Goal: Task Accomplishment & Management: Use online tool/utility

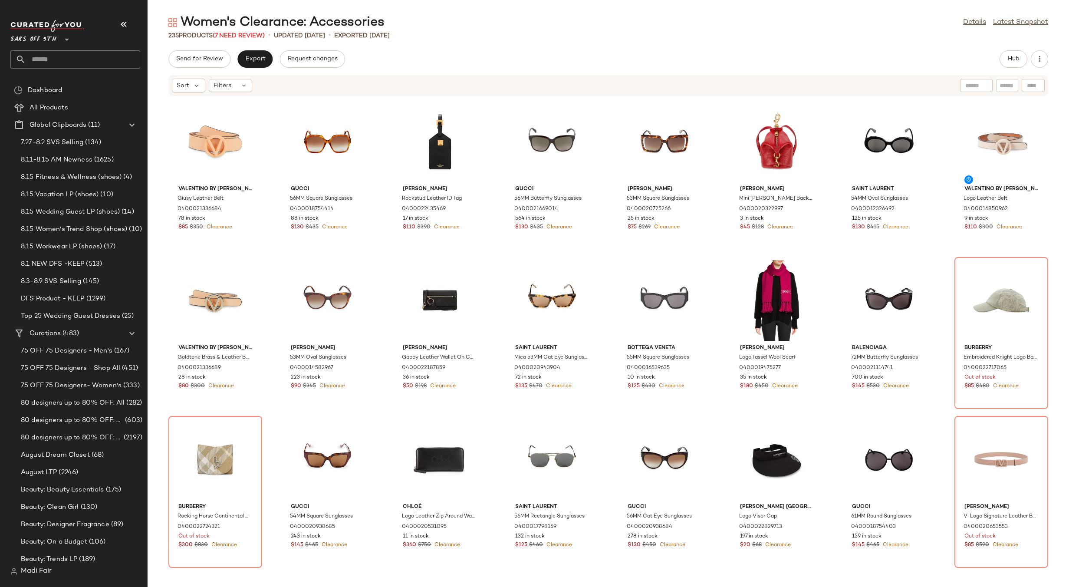
click at [57, 56] on input "text" at bounding box center [83, 59] width 114 height 18
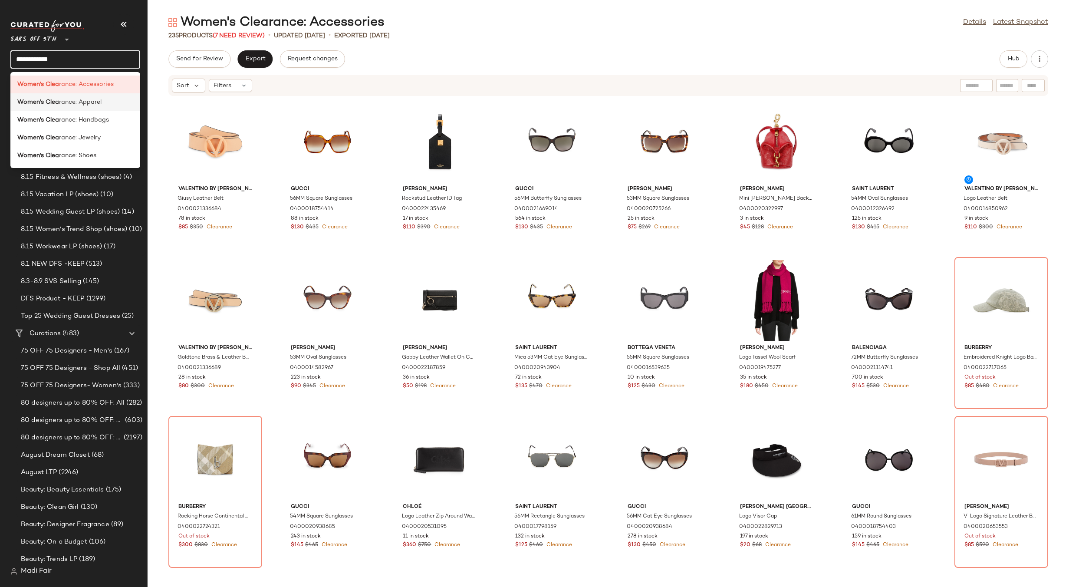
type input "**********"
click at [77, 105] on span "rance: Apparel" at bounding box center [80, 102] width 43 height 9
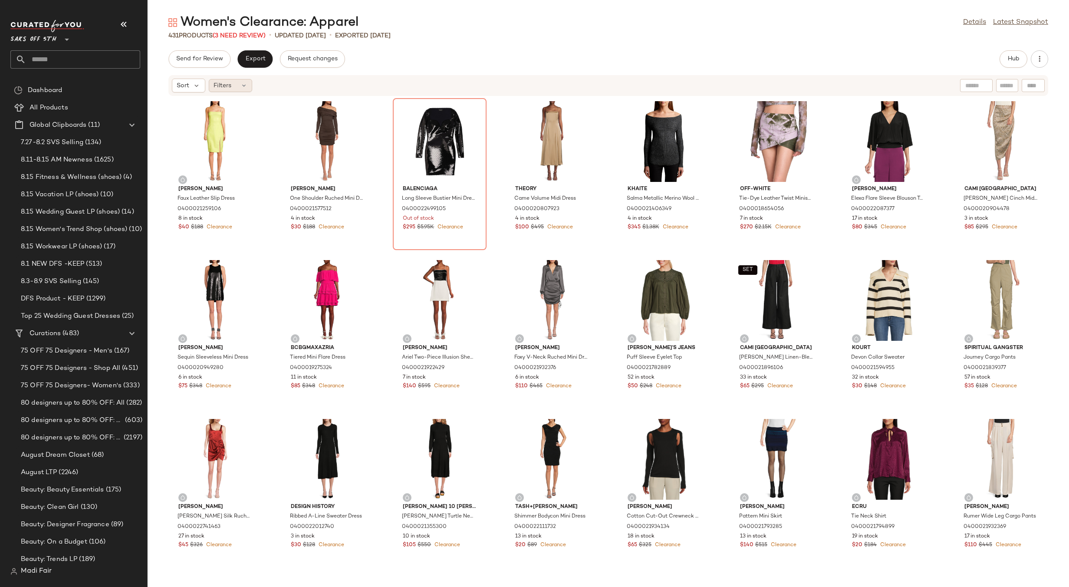
click at [229, 85] on span "Filters" at bounding box center [223, 85] width 18 height 9
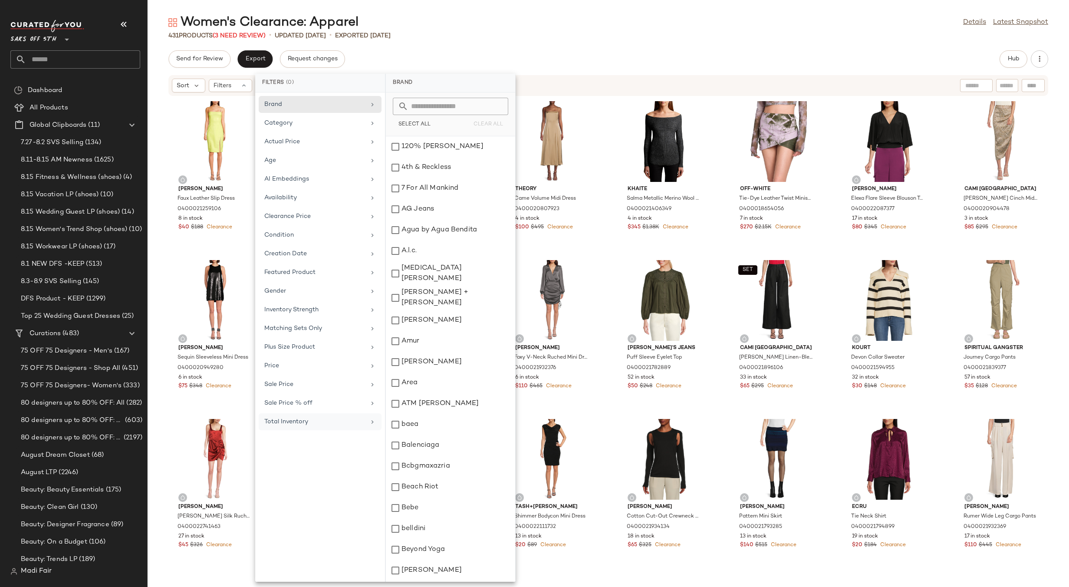
click at [356, 429] on div "Total Inventory" at bounding box center [320, 421] width 123 height 17
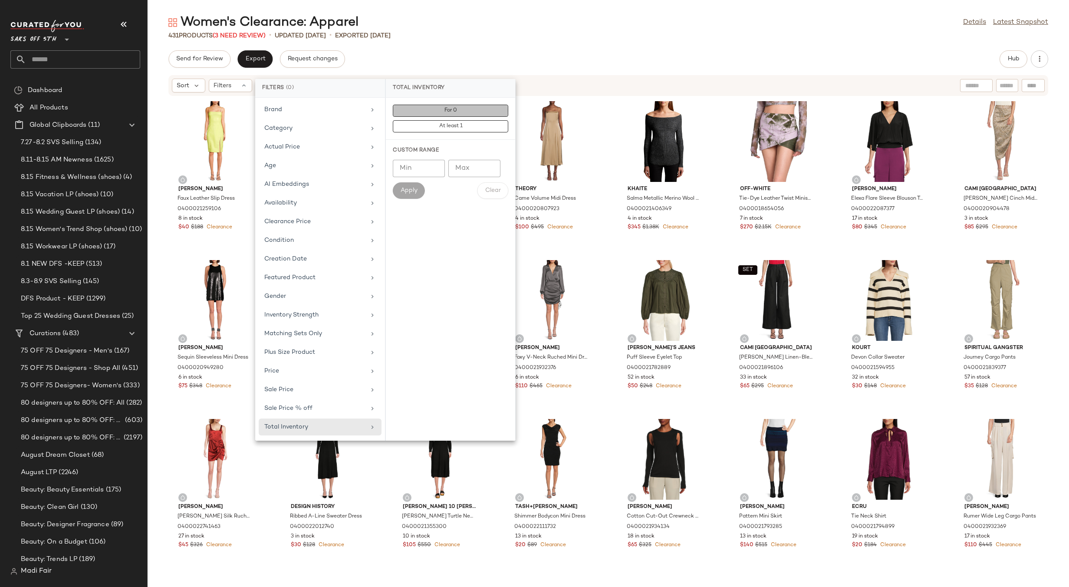
click at [463, 120] on button "For 0" at bounding box center [450, 126] width 115 height 12
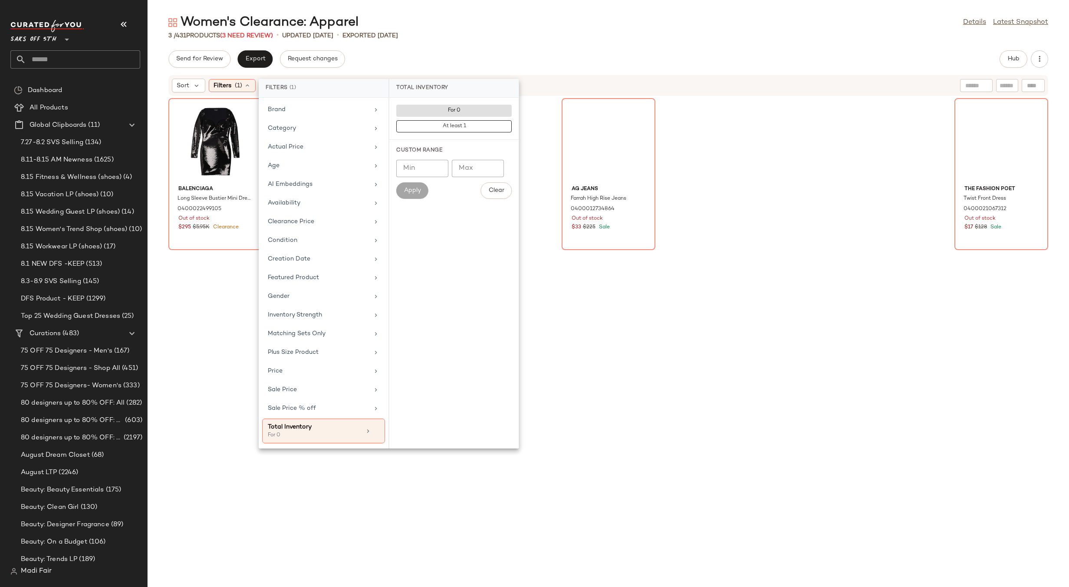
click at [441, 31] on div "Women's Clearance: Apparel Details Latest Snapshot" at bounding box center [608, 22] width 921 height 17
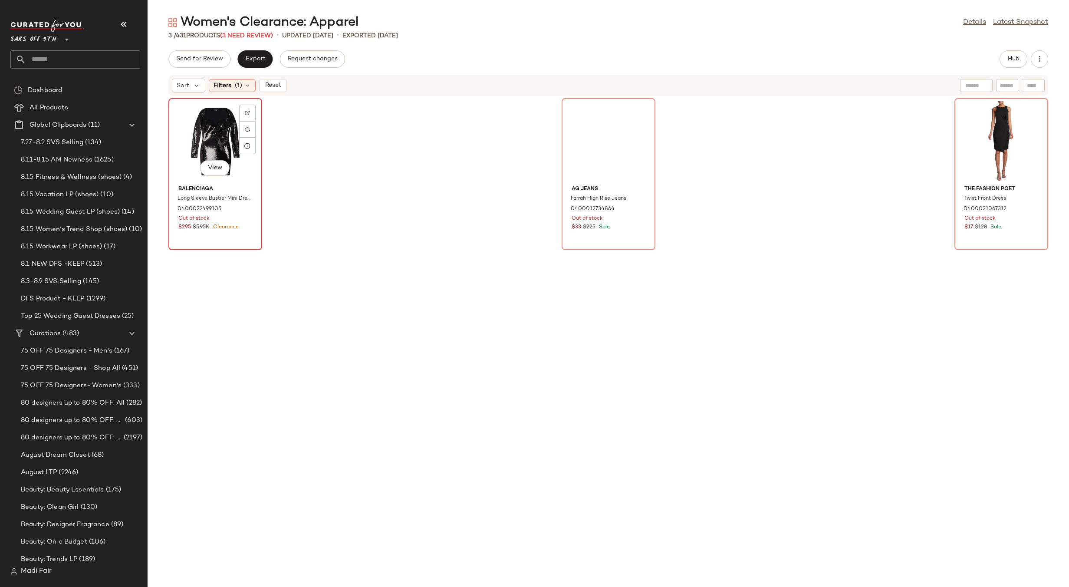
click at [205, 135] on div "View" at bounding box center [215, 141] width 88 height 81
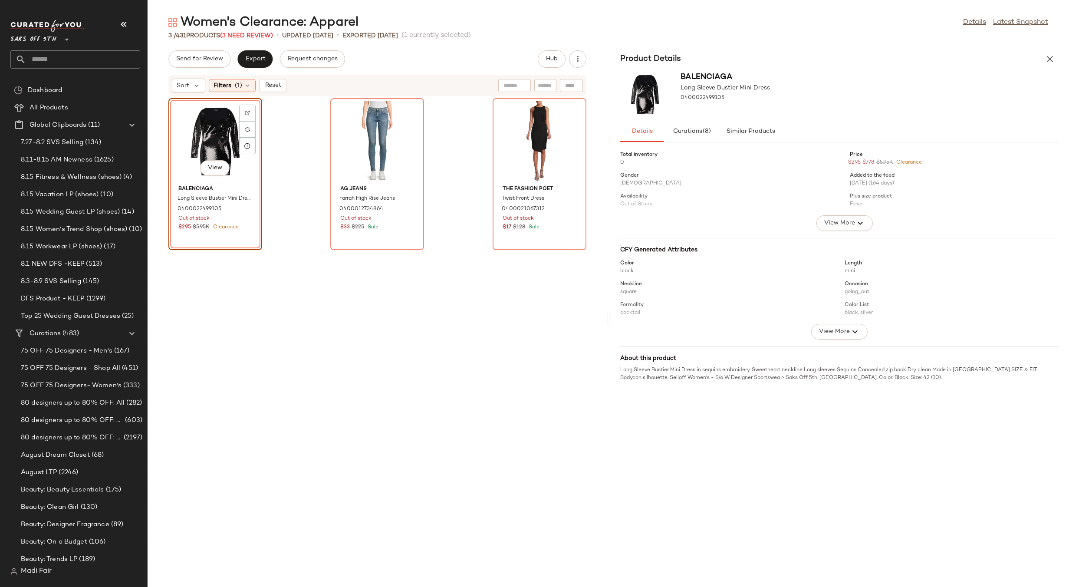
click at [208, 139] on div "View" at bounding box center [215, 141] width 88 height 81
click at [739, 130] on span "Similar Products" at bounding box center [750, 131] width 49 height 7
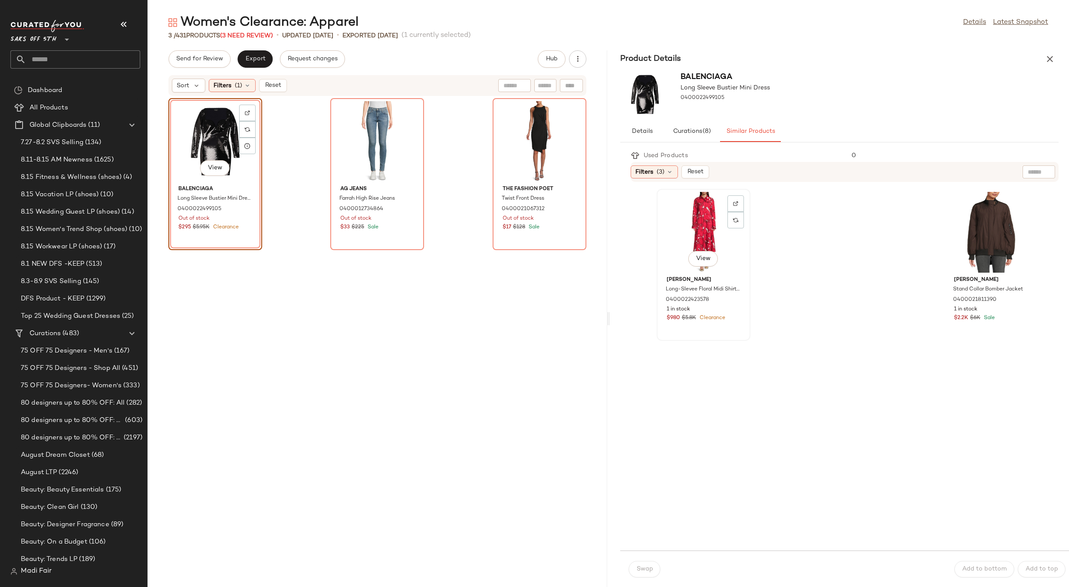
click at [704, 237] on div "View" at bounding box center [704, 232] width 88 height 81
click at [651, 569] on span "Swap" at bounding box center [644, 568] width 17 height 7
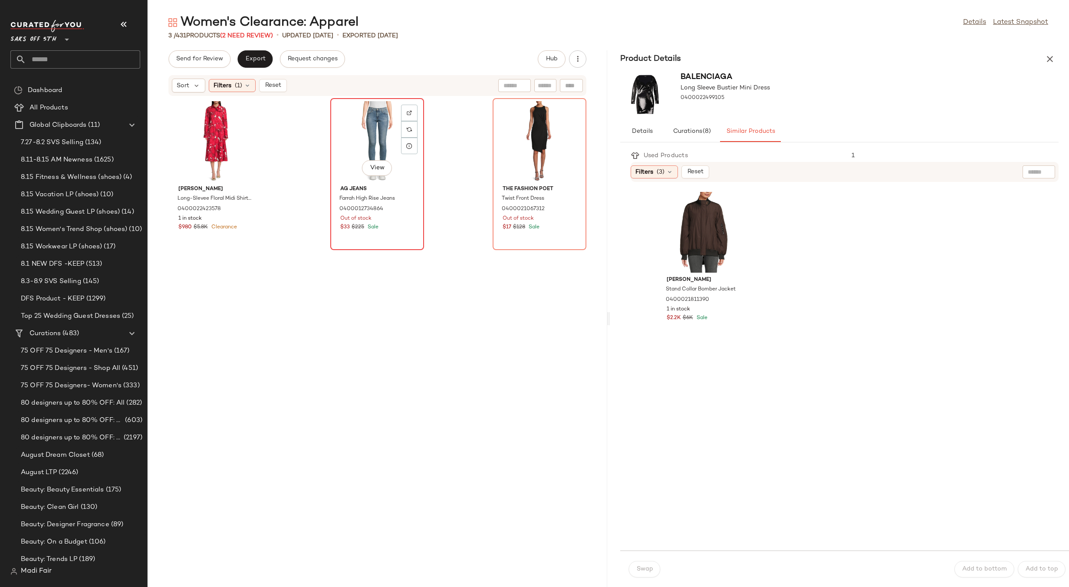
click at [366, 155] on div "View" at bounding box center [377, 141] width 88 height 81
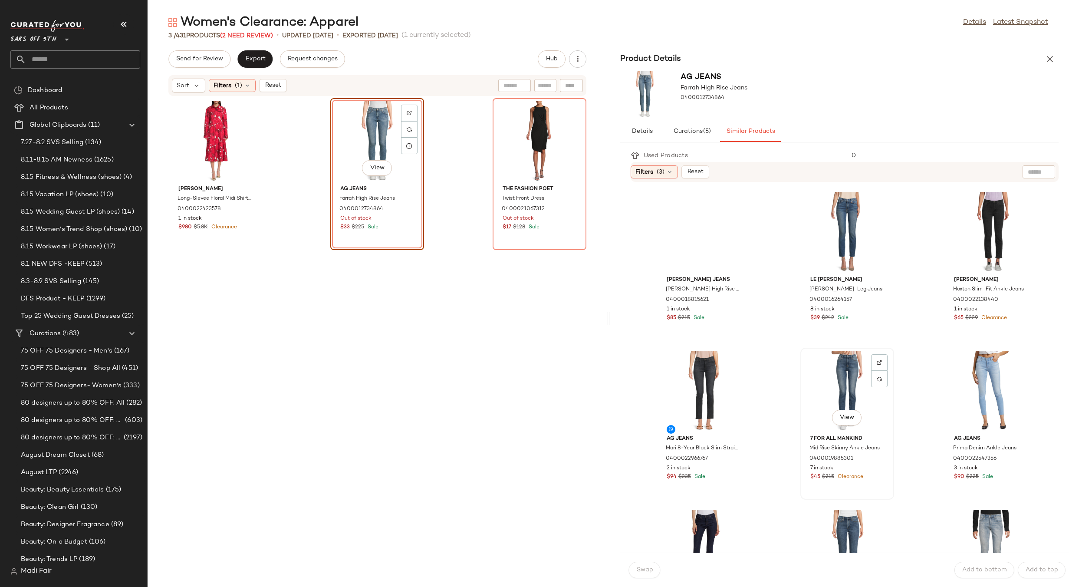
click at [825, 378] on div "View" at bounding box center [847, 391] width 88 height 81
click at [640, 573] on span "Swap" at bounding box center [644, 569] width 17 height 7
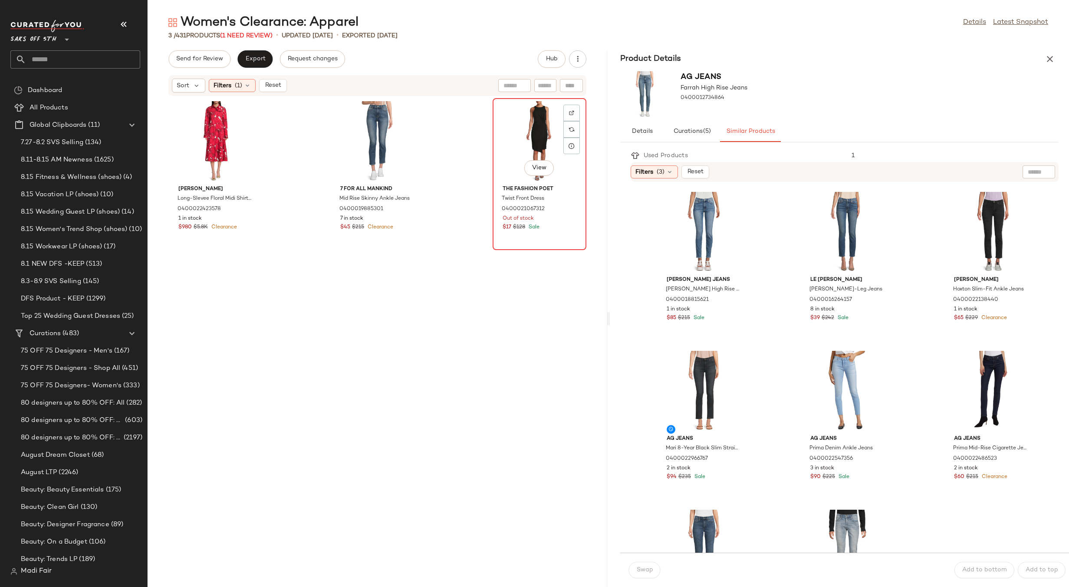
click at [538, 138] on div "View" at bounding box center [540, 141] width 88 height 81
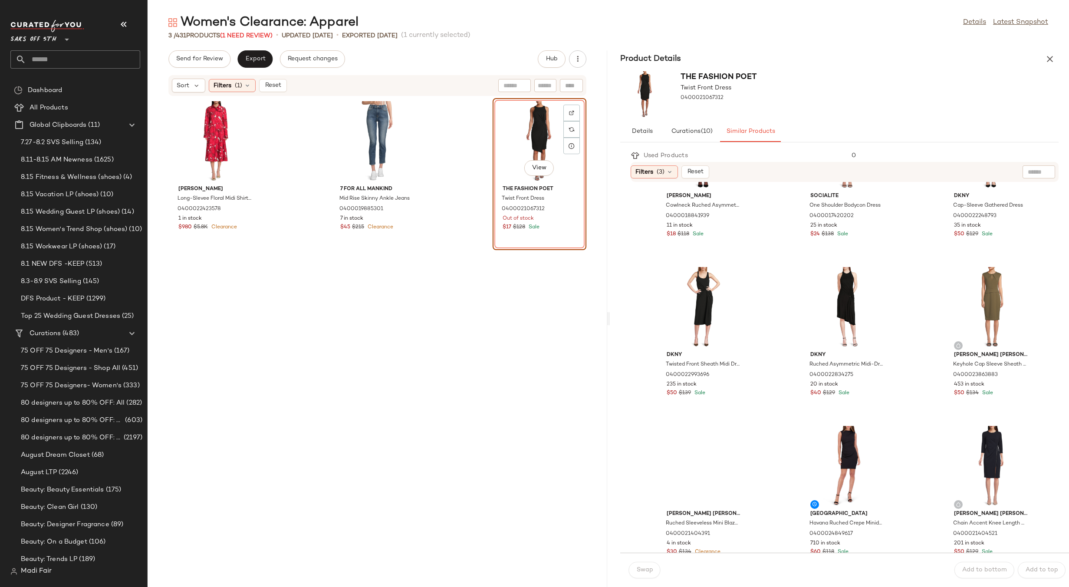
scroll to position [260, 0]
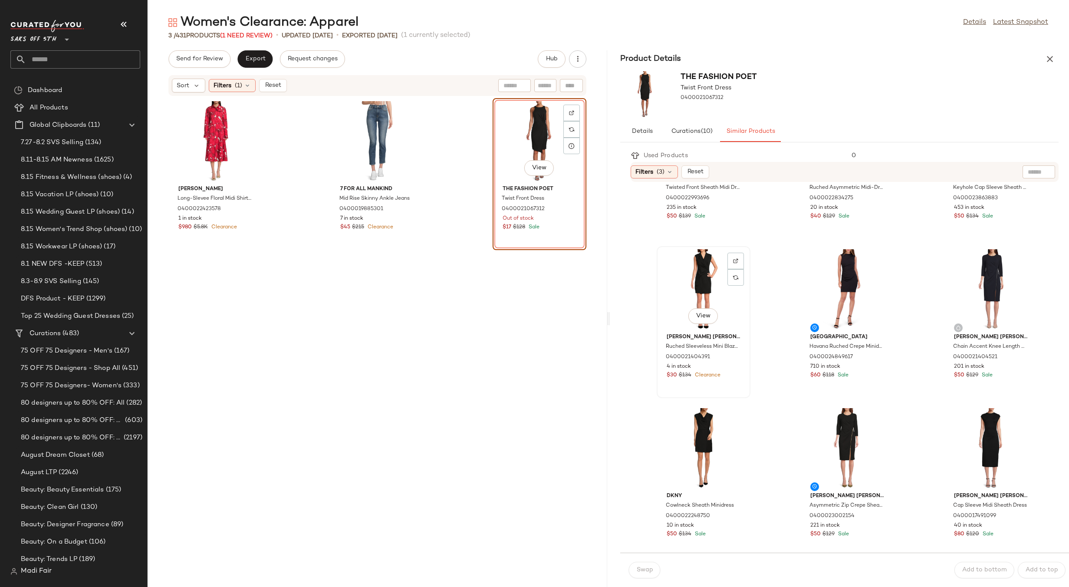
click at [671, 276] on div "View" at bounding box center [704, 289] width 88 height 81
click at [637, 565] on button "Swap" at bounding box center [645, 570] width 32 height 16
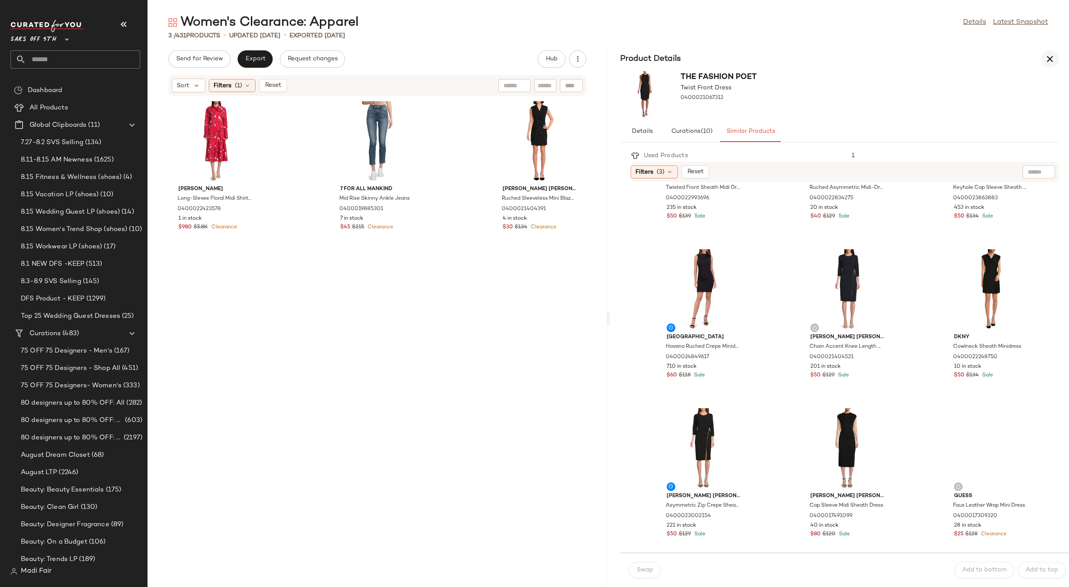
click at [1047, 56] on icon "button" at bounding box center [1050, 59] width 10 height 10
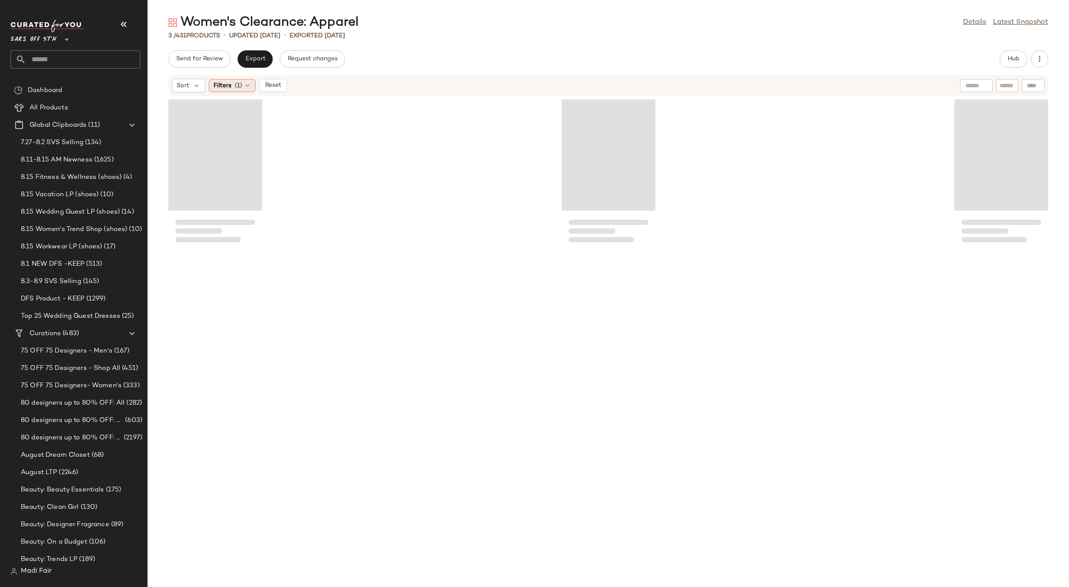
click at [223, 86] on span "Filters" at bounding box center [223, 85] width 18 height 9
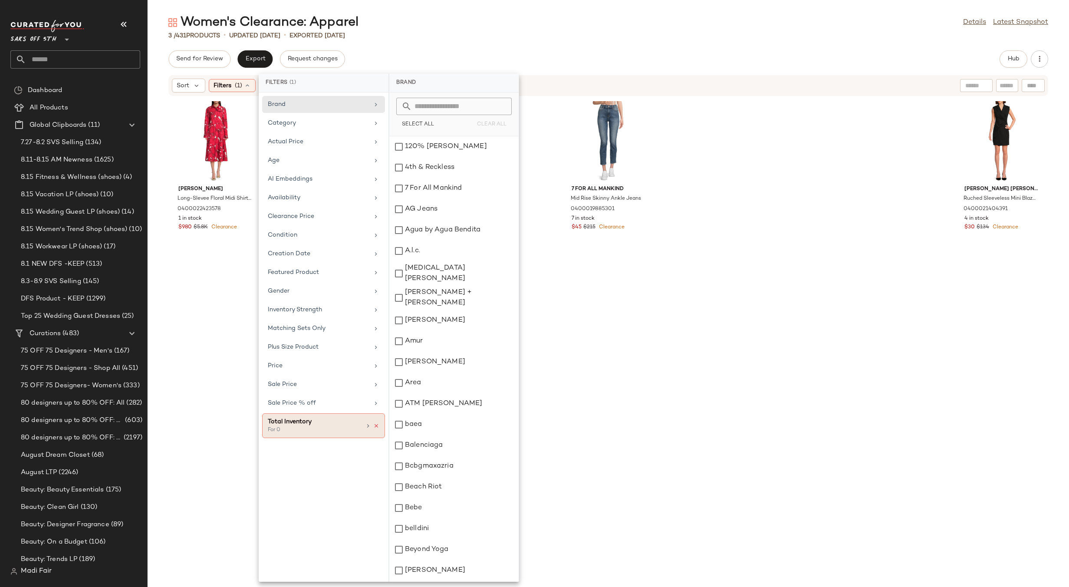
click at [378, 427] on icon at bounding box center [376, 426] width 6 height 6
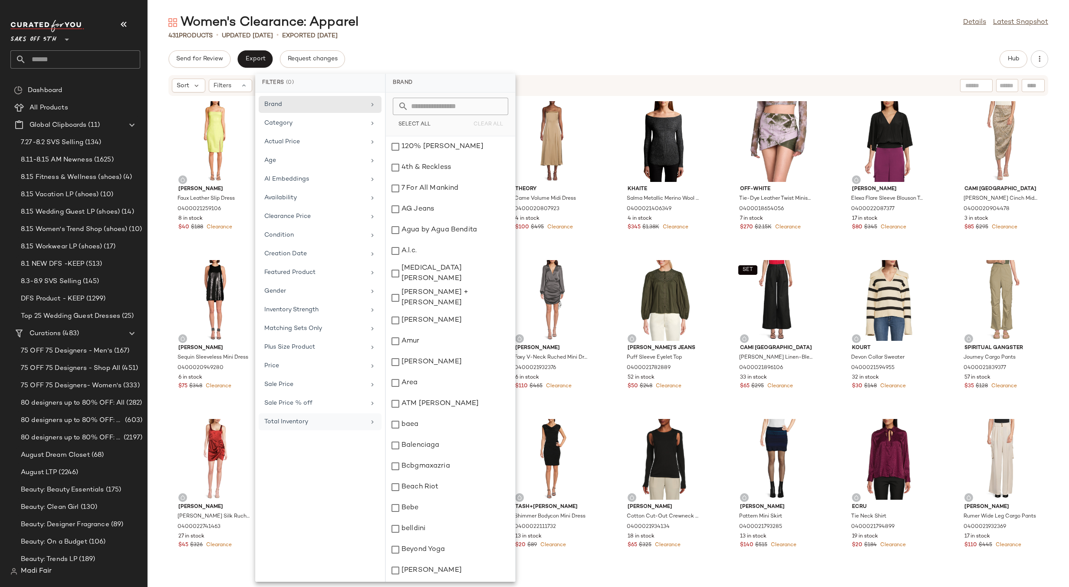
click at [414, 40] on div "Women's Clearance: Apparel Details Latest Snapshot 431 Products • updated [DATE…" at bounding box center [608, 300] width 921 height 573
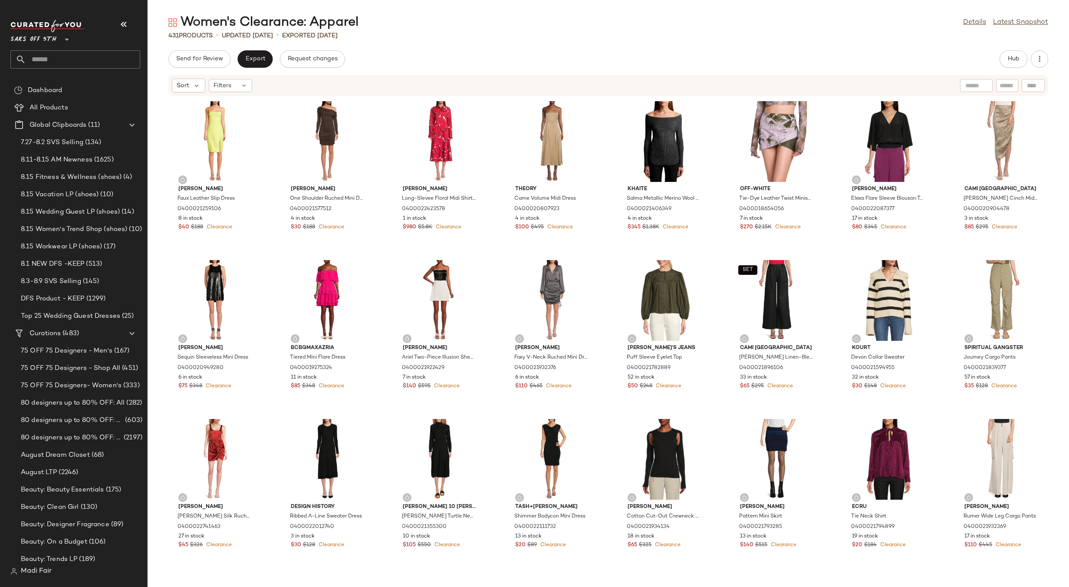
click at [248, 77] on div "Sort Filters" at bounding box center [608, 85] width 880 height 21
click at [246, 82] on icon at bounding box center [243, 85] width 7 height 7
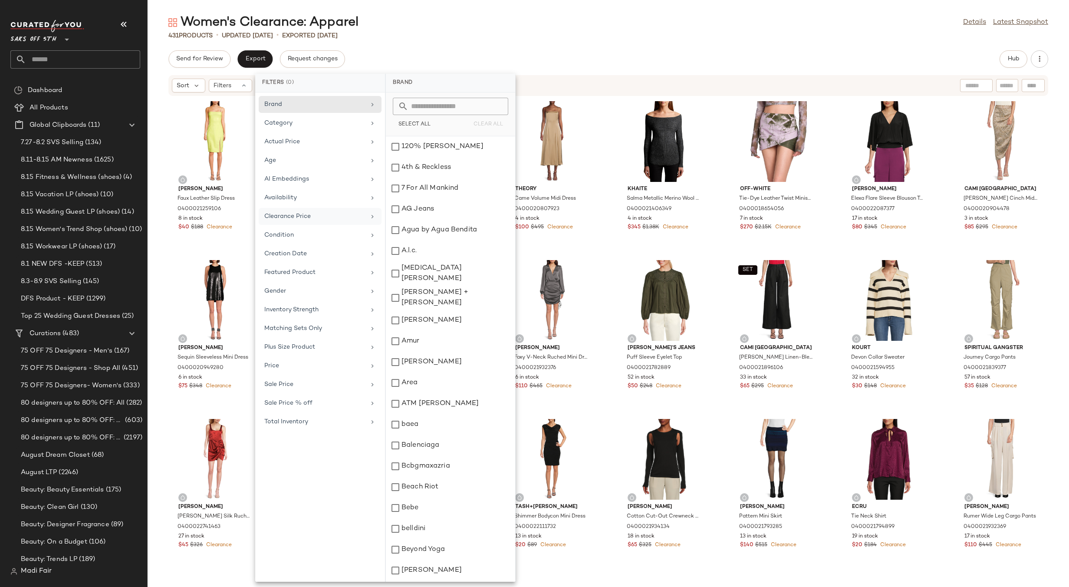
click at [315, 219] on div "Clearance Price" at bounding box center [314, 216] width 101 height 9
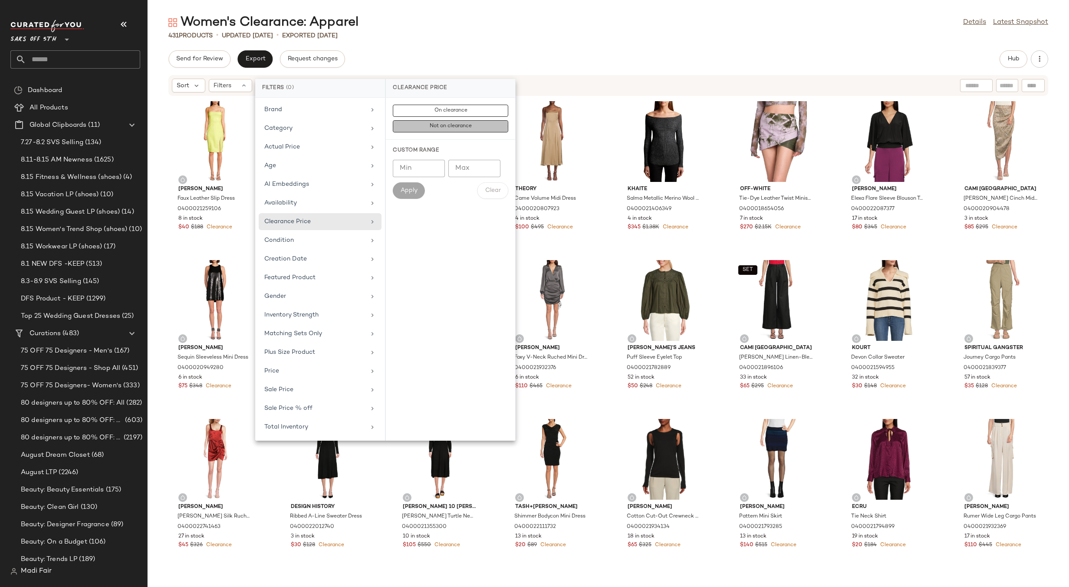
click at [430, 122] on button "Not on clearance" at bounding box center [450, 126] width 115 height 12
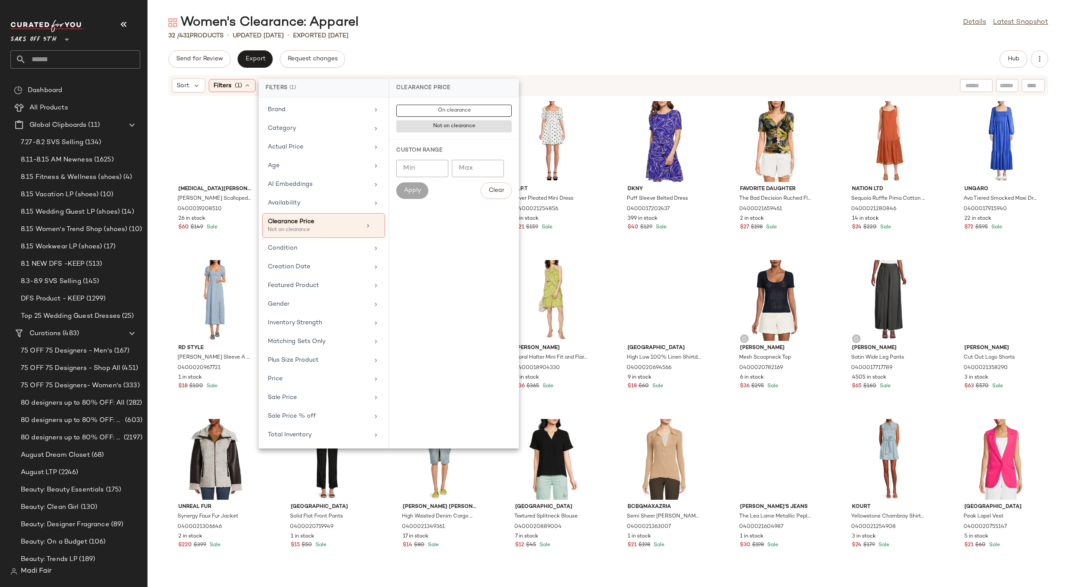
click at [474, 39] on div "32 / 431 Products • updated [DATE] • Exported [DATE]" at bounding box center [608, 35] width 921 height 9
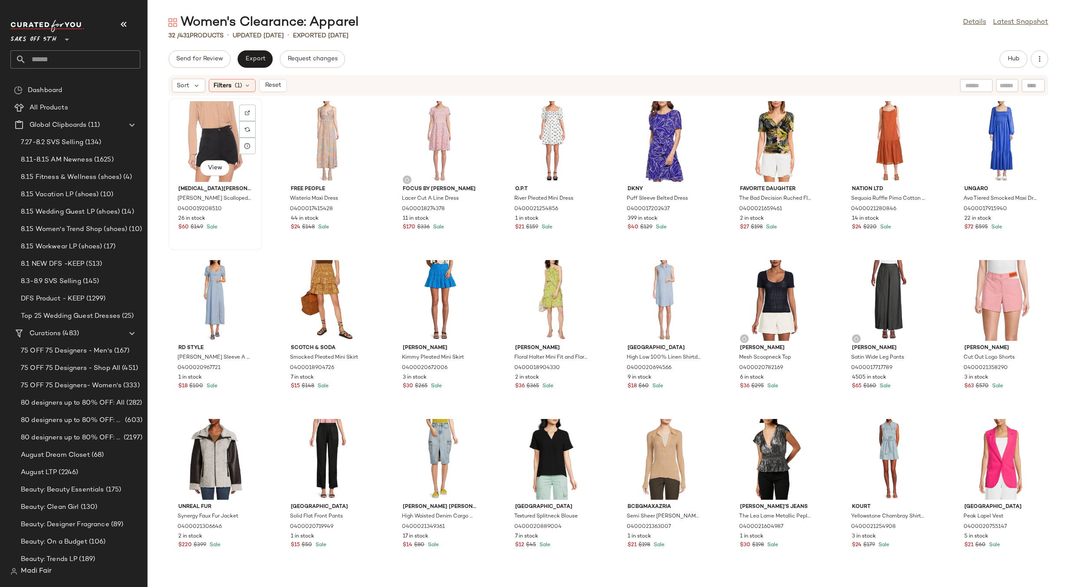
click at [221, 138] on div "View" at bounding box center [215, 141] width 88 height 81
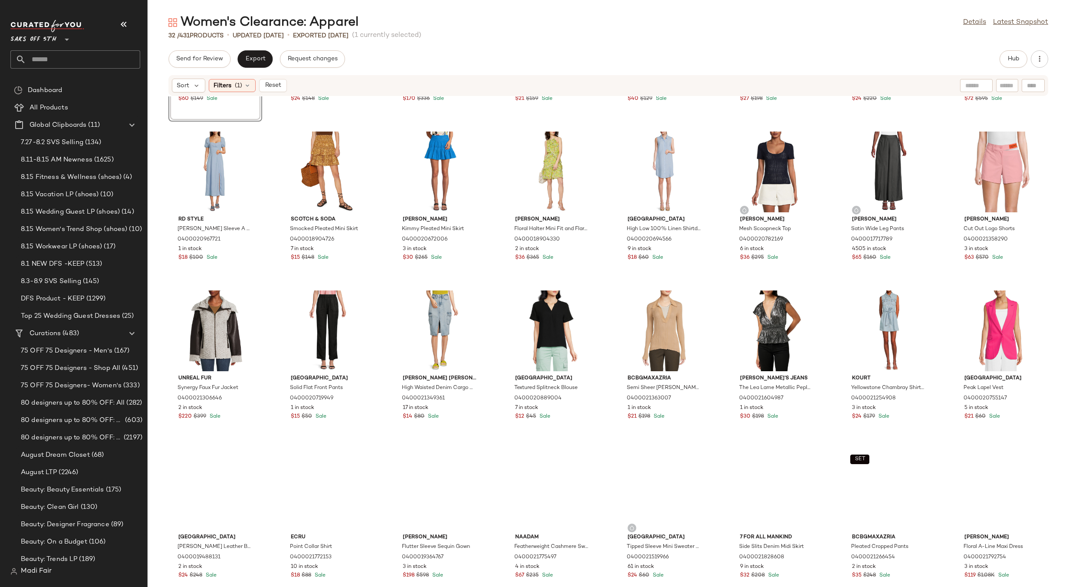
scroll to position [150, 0]
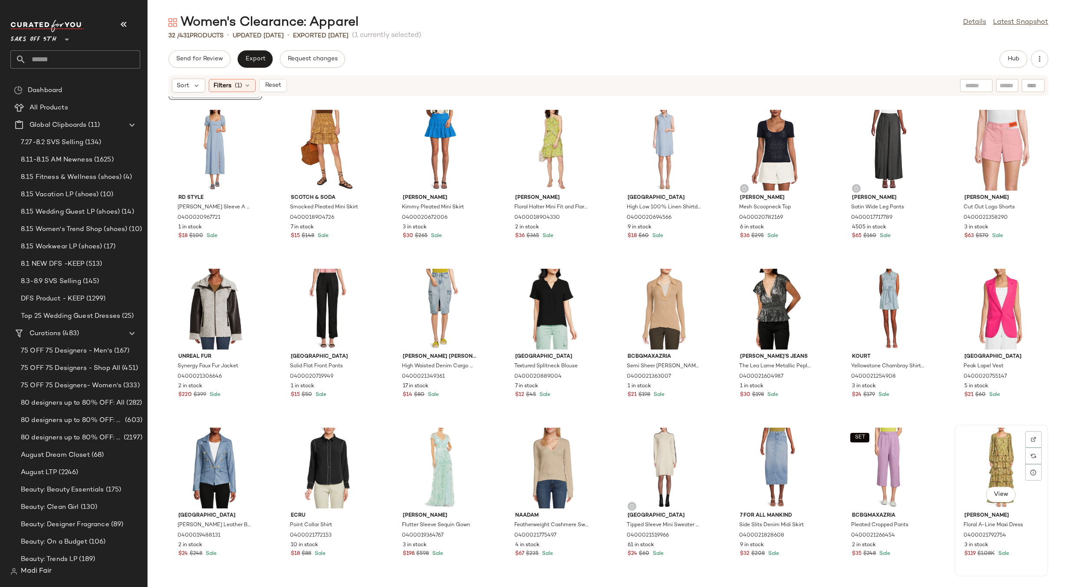
click at [991, 442] on div "View" at bounding box center [1001, 467] width 88 height 81
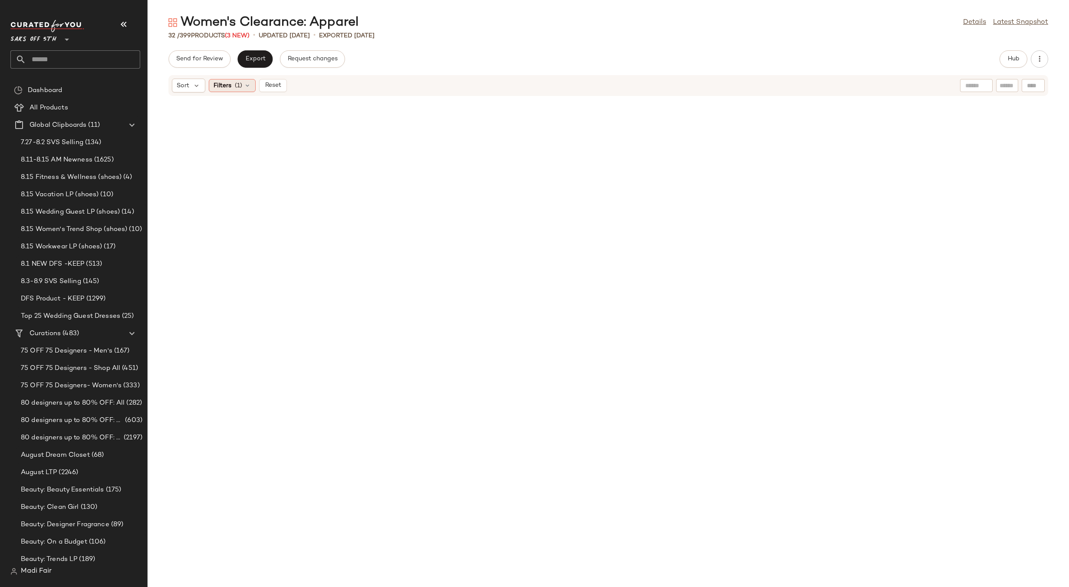
click at [228, 82] on span "Filters" at bounding box center [223, 85] width 18 height 9
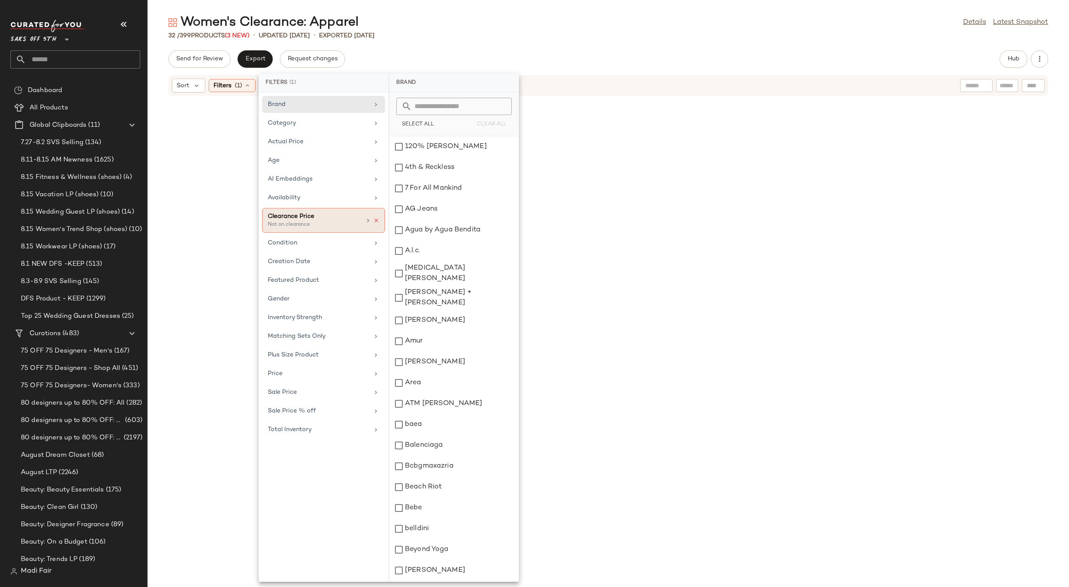
click at [375, 222] on icon at bounding box center [376, 220] width 6 height 6
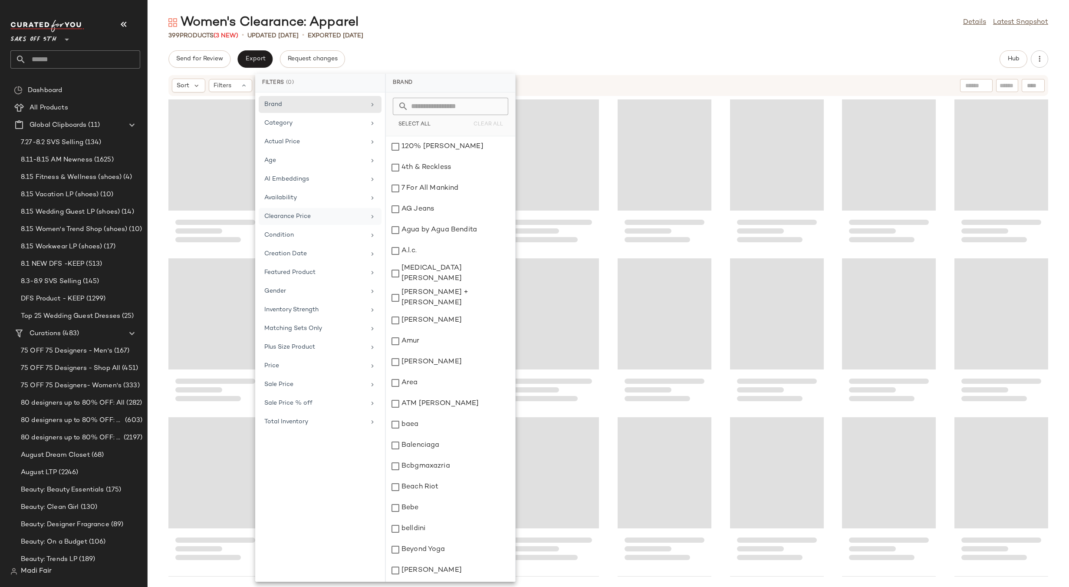
click at [391, 54] on div "Send for Review Export Request changes Hub" at bounding box center [608, 58] width 880 height 17
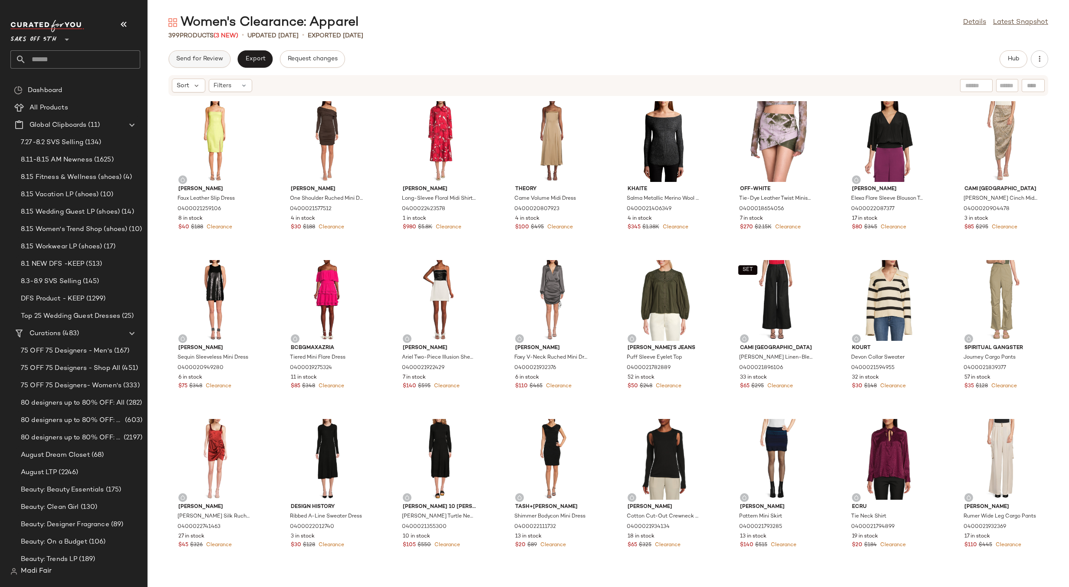
click at [209, 54] on button "Send for Review" at bounding box center [199, 58] width 62 height 17
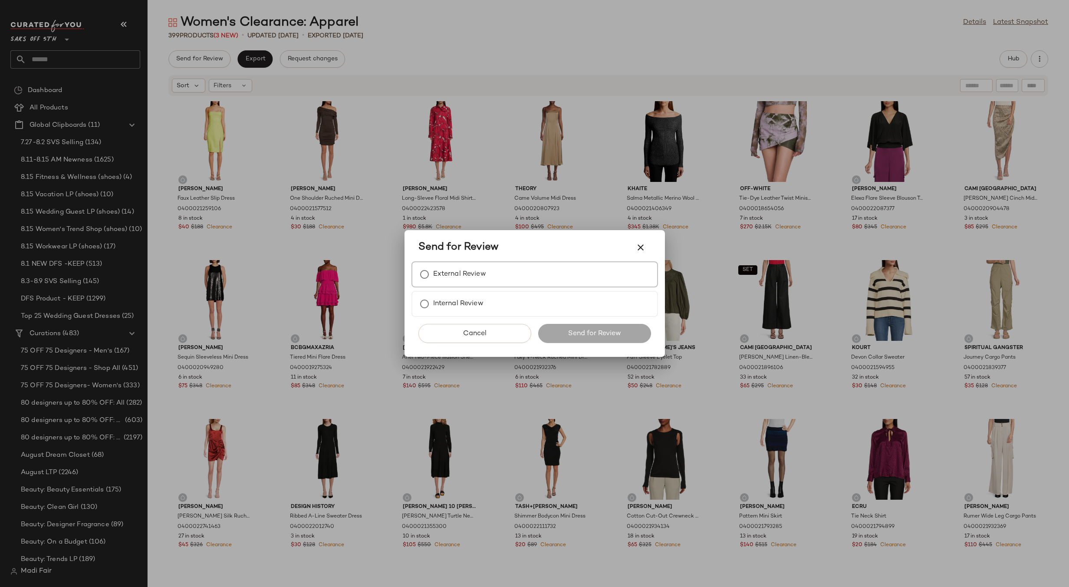
click at [468, 266] on label "External Review" at bounding box center [459, 274] width 53 height 17
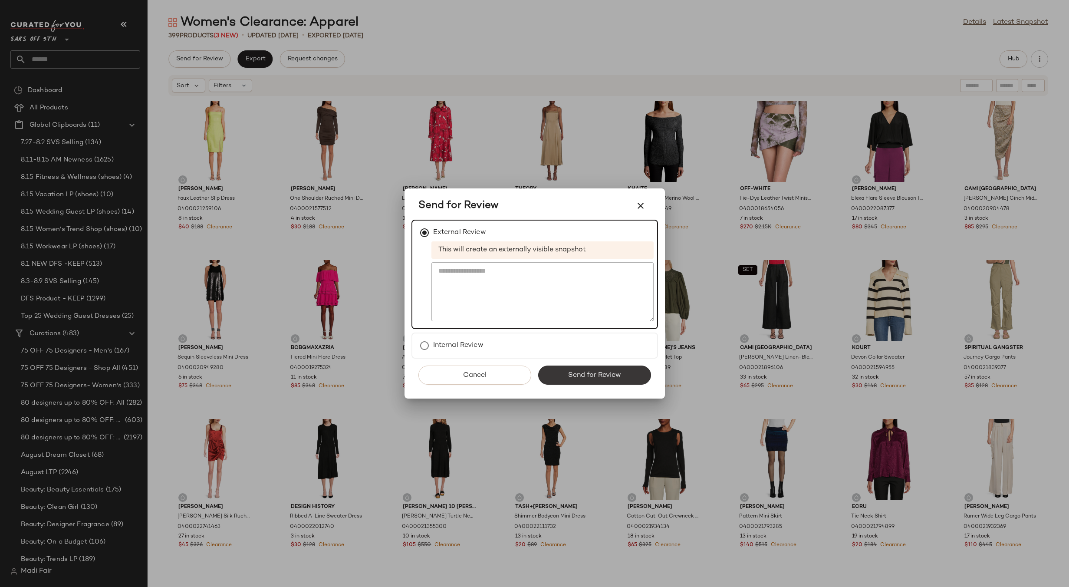
click at [614, 375] on span "Send for Review" at bounding box center [594, 375] width 53 height 8
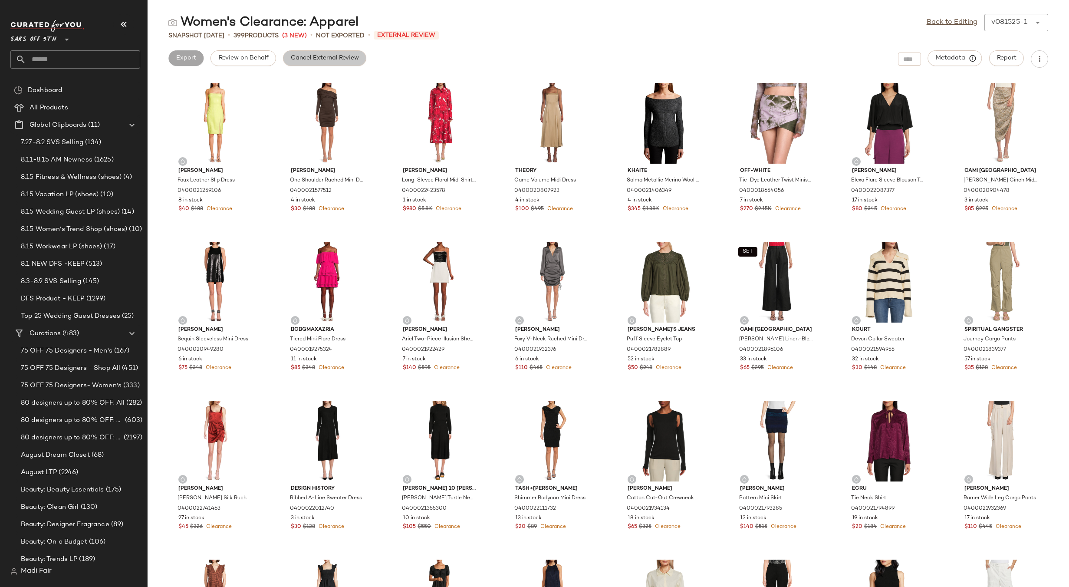
click at [332, 63] on button "Cancel External Review" at bounding box center [324, 58] width 83 height 16
click at [950, 24] on link "Back to Editing" at bounding box center [952, 22] width 51 height 10
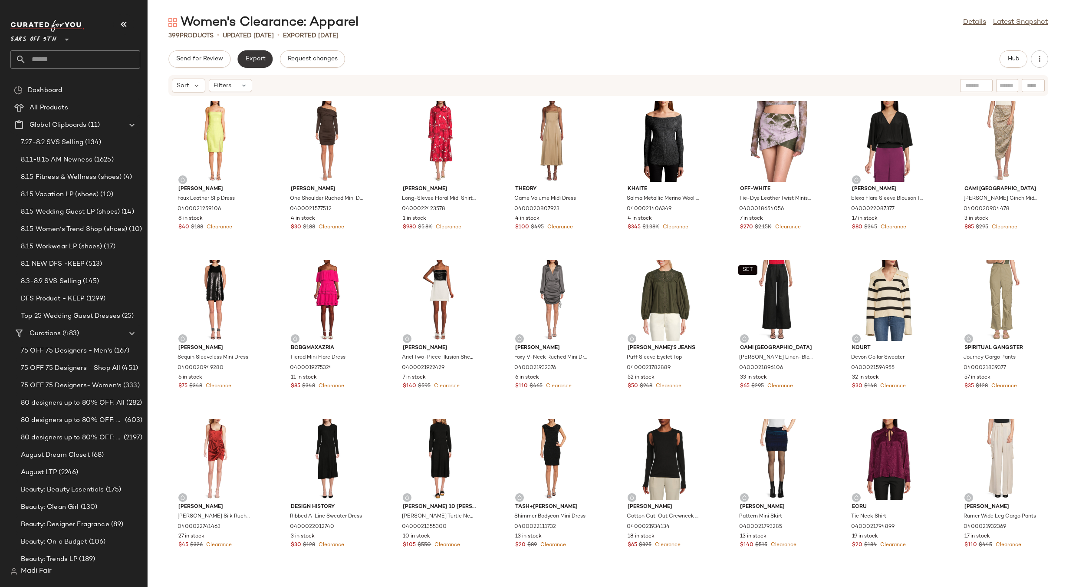
click at [254, 67] on button "Export" at bounding box center [254, 58] width 35 height 17
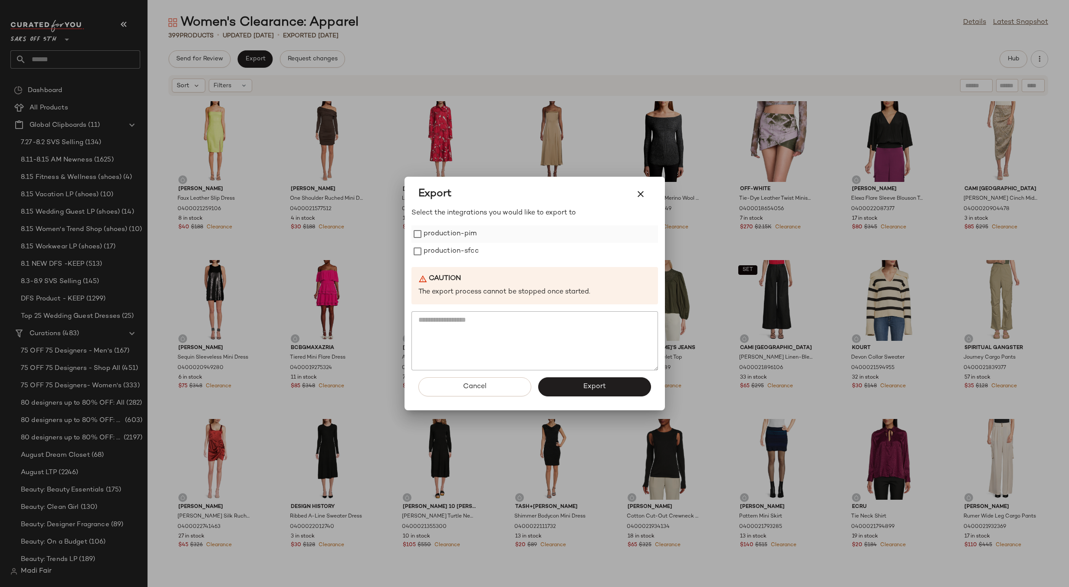
click at [444, 233] on label "production-pim" at bounding box center [450, 233] width 53 height 17
click at [449, 248] on label "production-sfcc" at bounding box center [451, 251] width 55 height 17
click at [579, 390] on button "Export" at bounding box center [594, 386] width 113 height 19
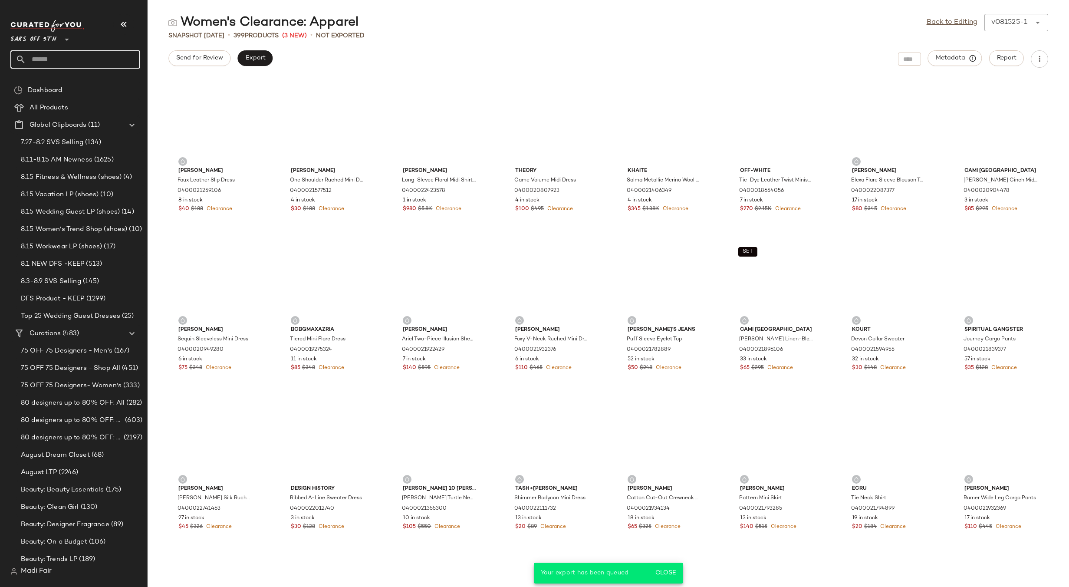
click at [61, 65] on input "text" at bounding box center [83, 59] width 114 height 18
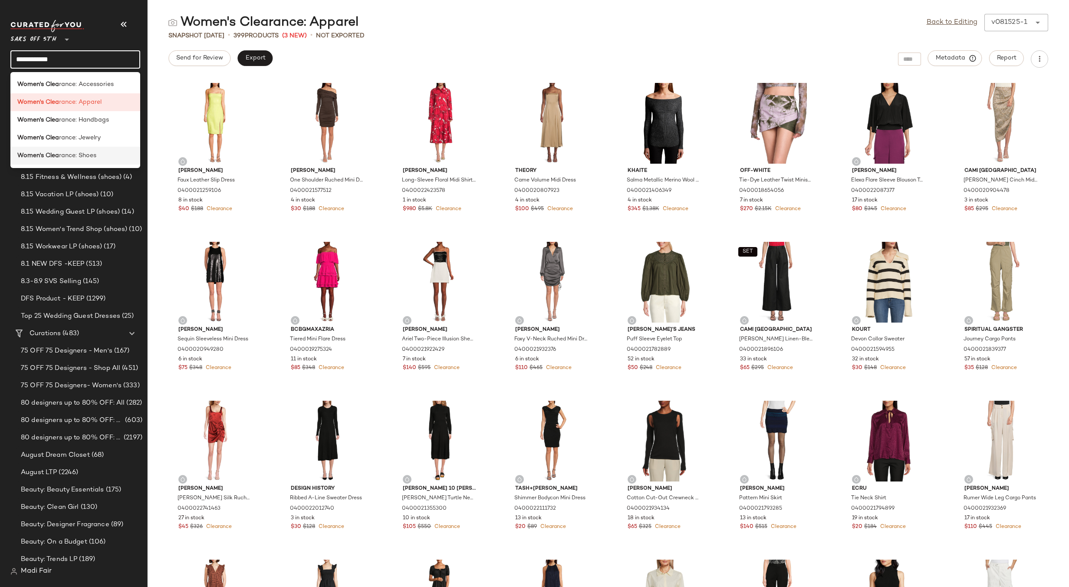
type input "**********"
click at [97, 153] on div "Women's [PERSON_NAME]: Shoes" at bounding box center [75, 155] width 116 height 9
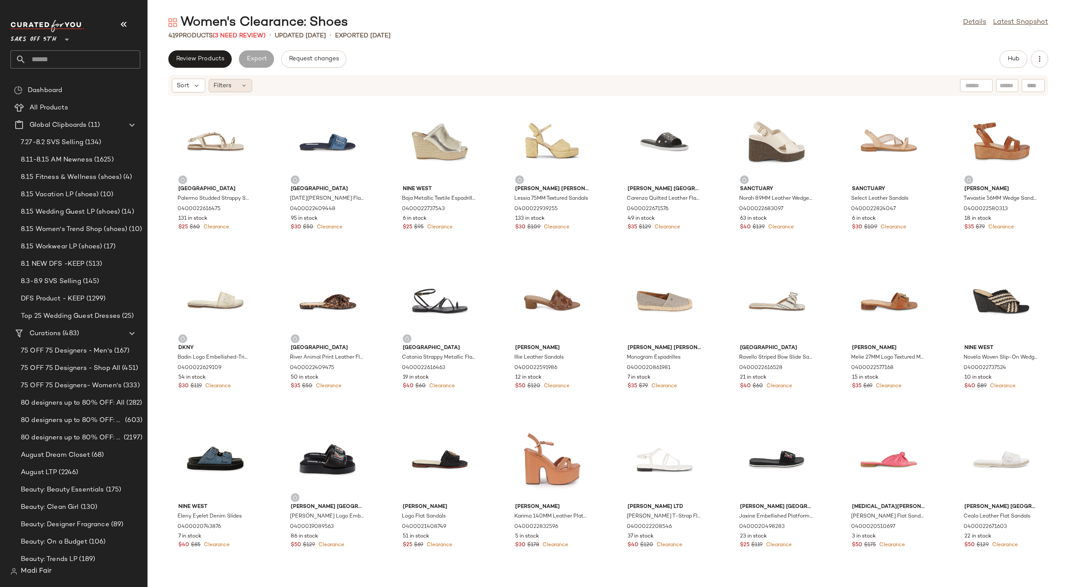
click at [232, 81] on div "Filters" at bounding box center [230, 85] width 43 height 13
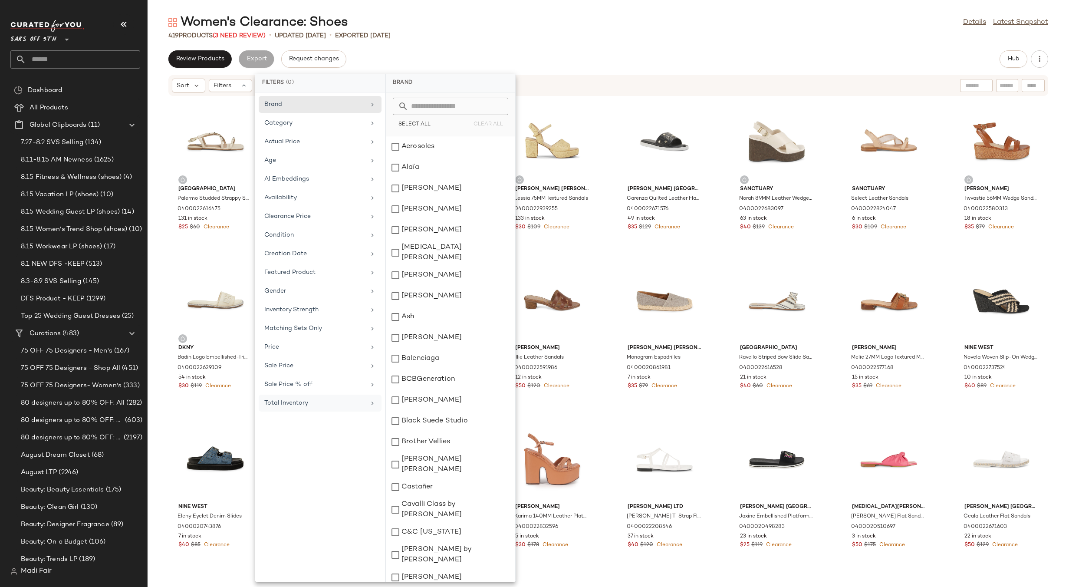
click at [319, 400] on div "Total Inventory" at bounding box center [314, 402] width 101 height 9
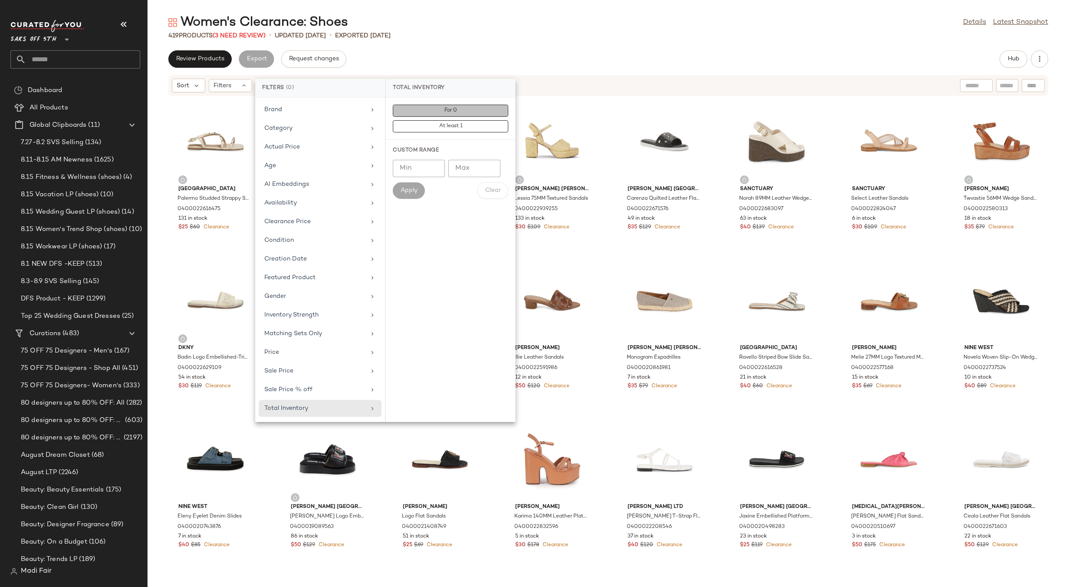
click at [439, 120] on button "For 0" at bounding box center [450, 126] width 115 height 12
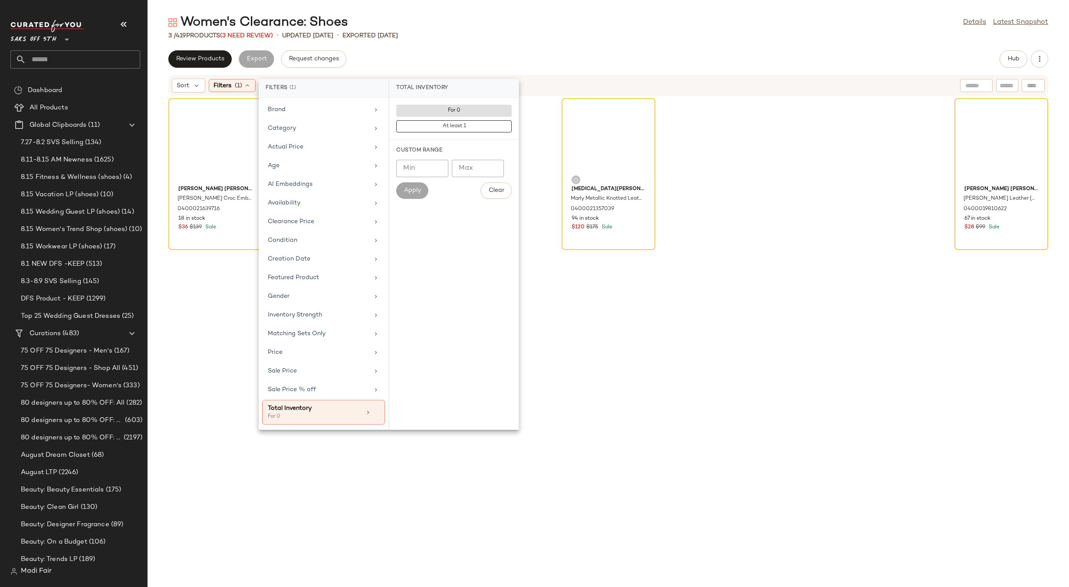
click at [454, 50] on div "Women's Clearance: Shoes Details Latest Snapshot 3 / 419 Products (3 Need Revie…" at bounding box center [608, 300] width 921 height 573
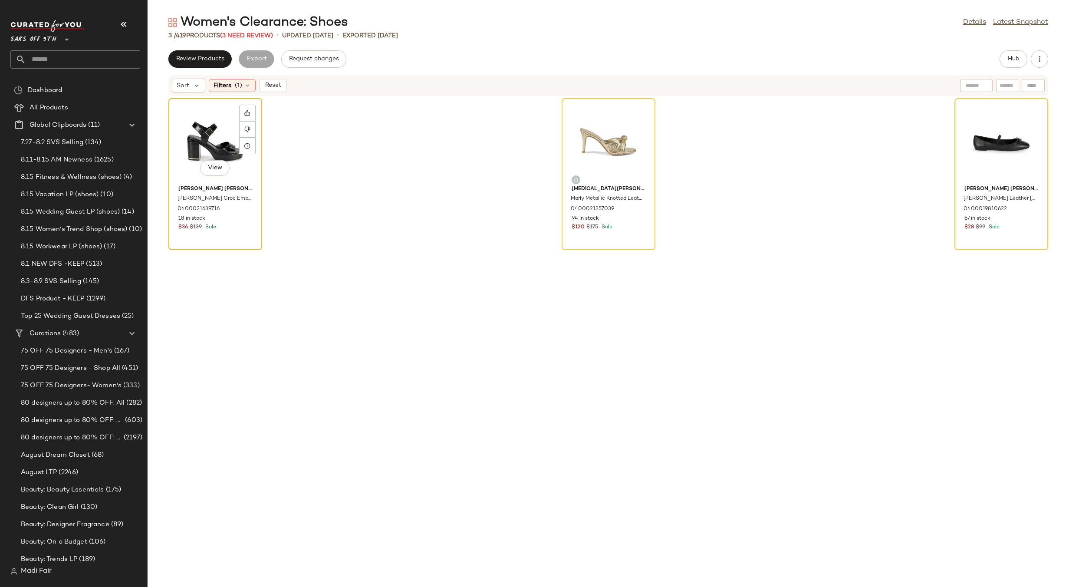
click at [205, 141] on div "View" at bounding box center [215, 141] width 88 height 81
click at [977, 121] on div "View" at bounding box center [1001, 141] width 88 height 81
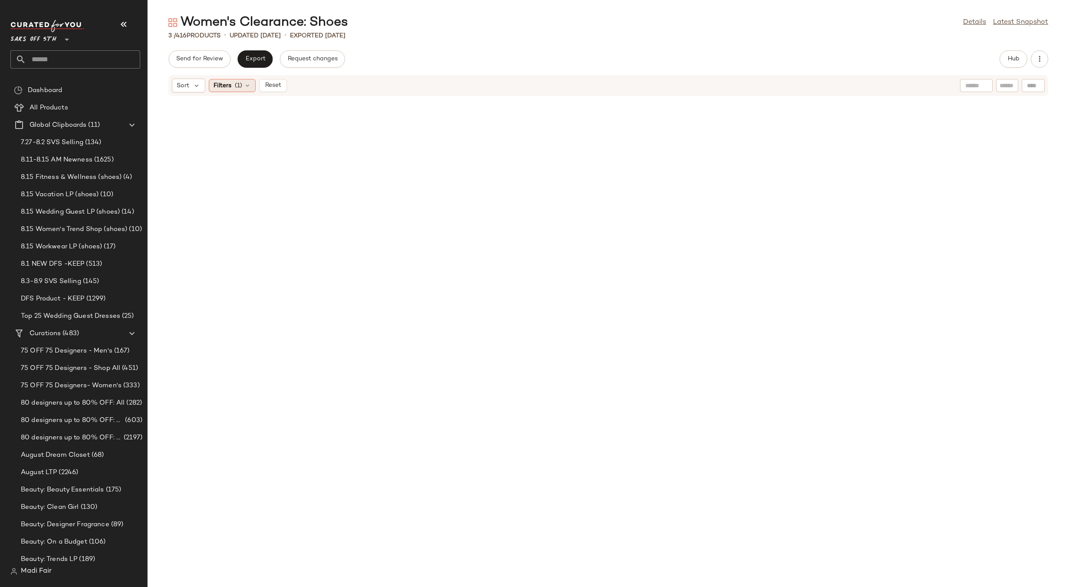
click at [223, 89] on span "Filters" at bounding box center [223, 85] width 18 height 9
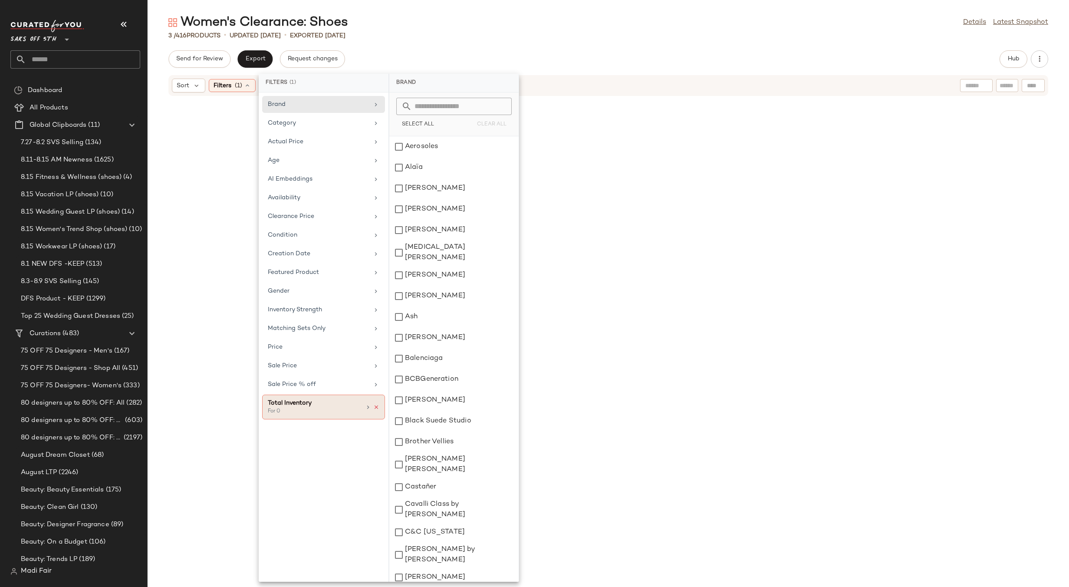
click at [374, 408] on icon at bounding box center [376, 407] width 6 height 6
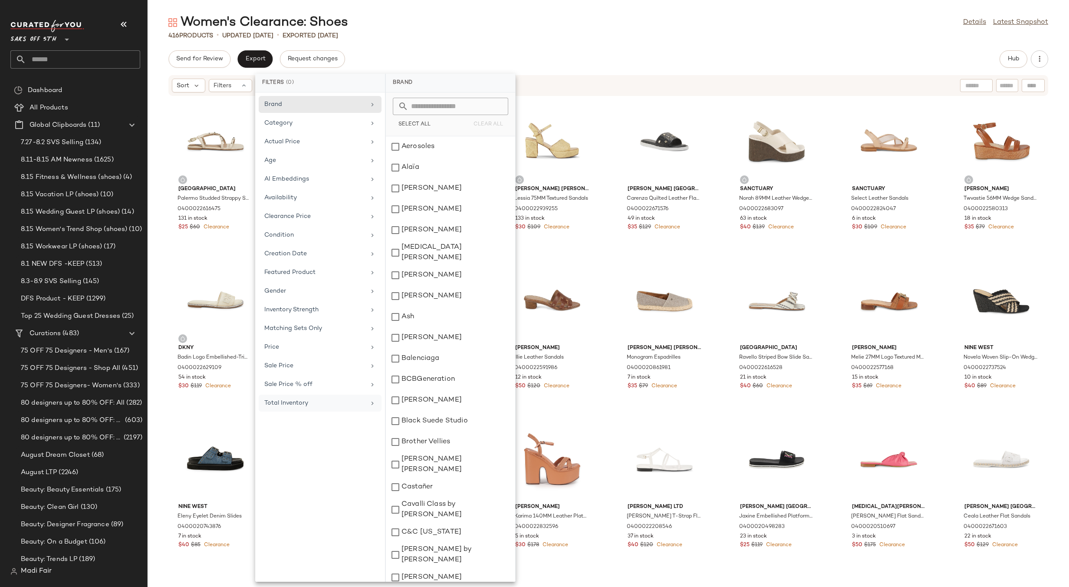
click at [462, 48] on div "Women's Clearance: Shoes Details Latest Snapshot 416 Products • updated [DATE] …" at bounding box center [608, 300] width 921 height 573
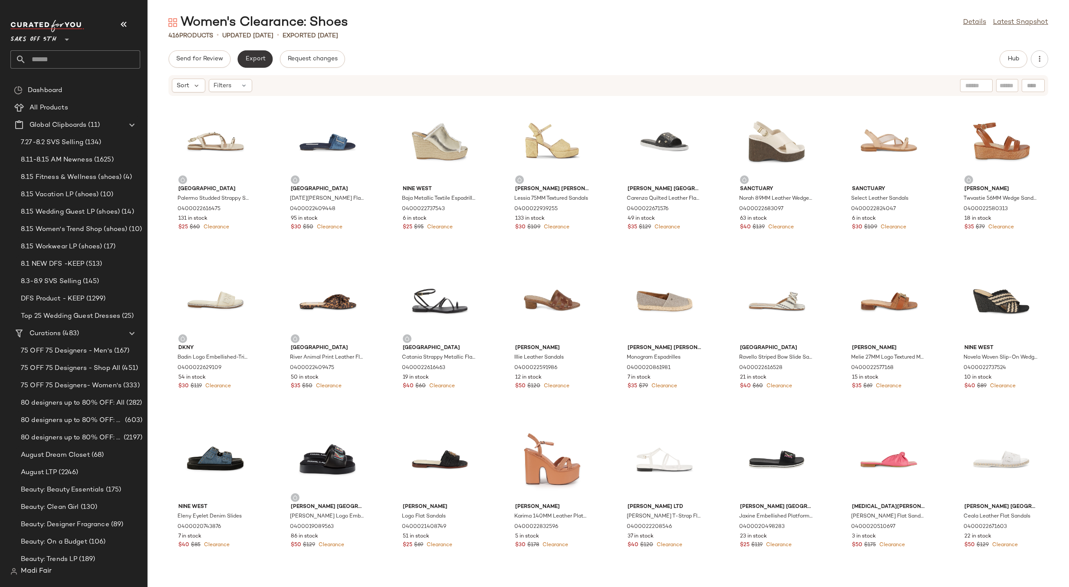
click at [255, 58] on span "Export" at bounding box center [255, 59] width 20 height 7
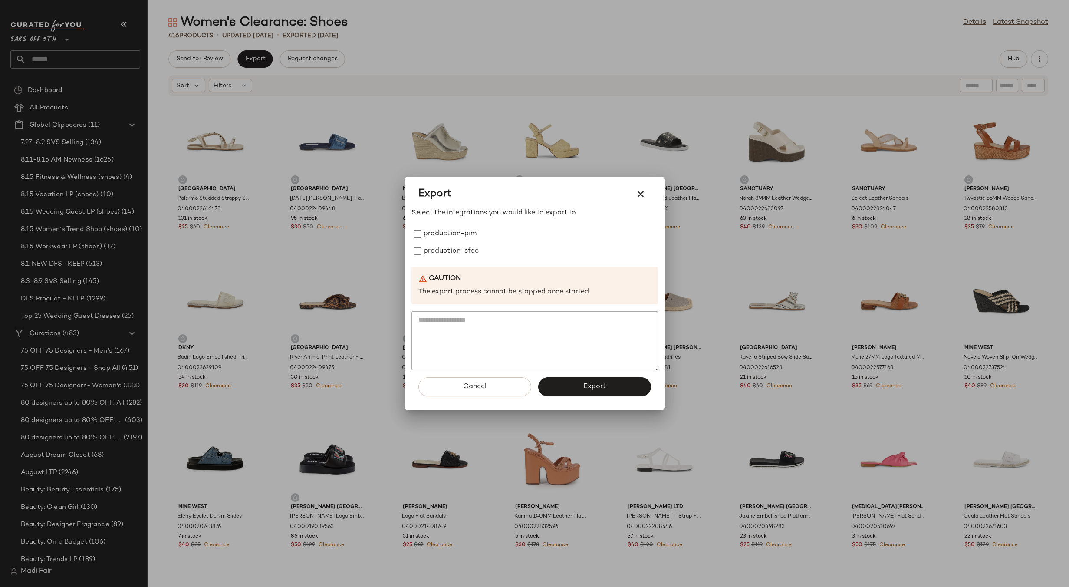
click at [505, 54] on div at bounding box center [534, 293] width 1069 height 587
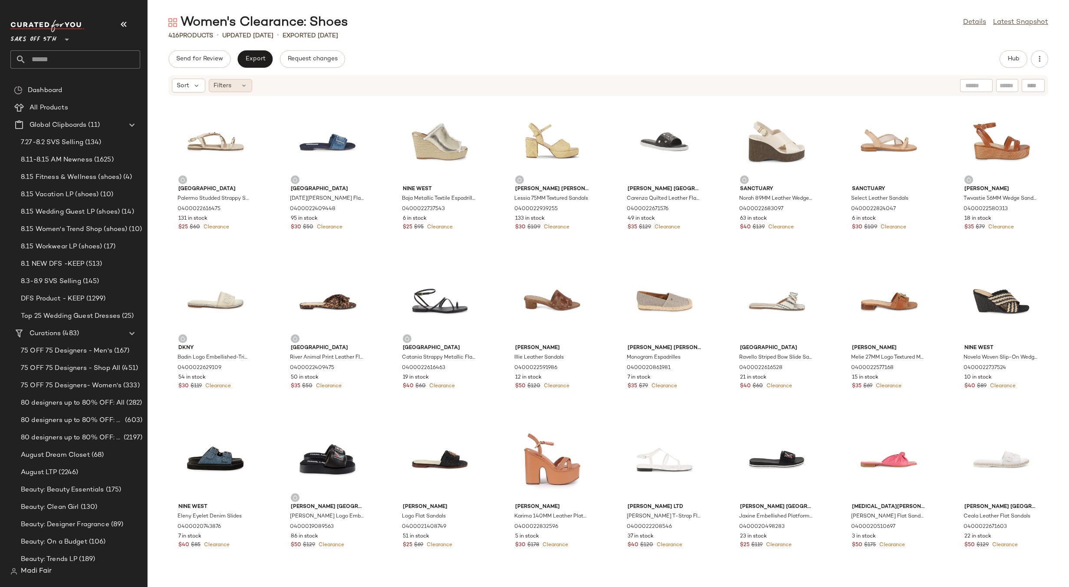
click at [235, 89] on div "Filters" at bounding box center [230, 85] width 43 height 13
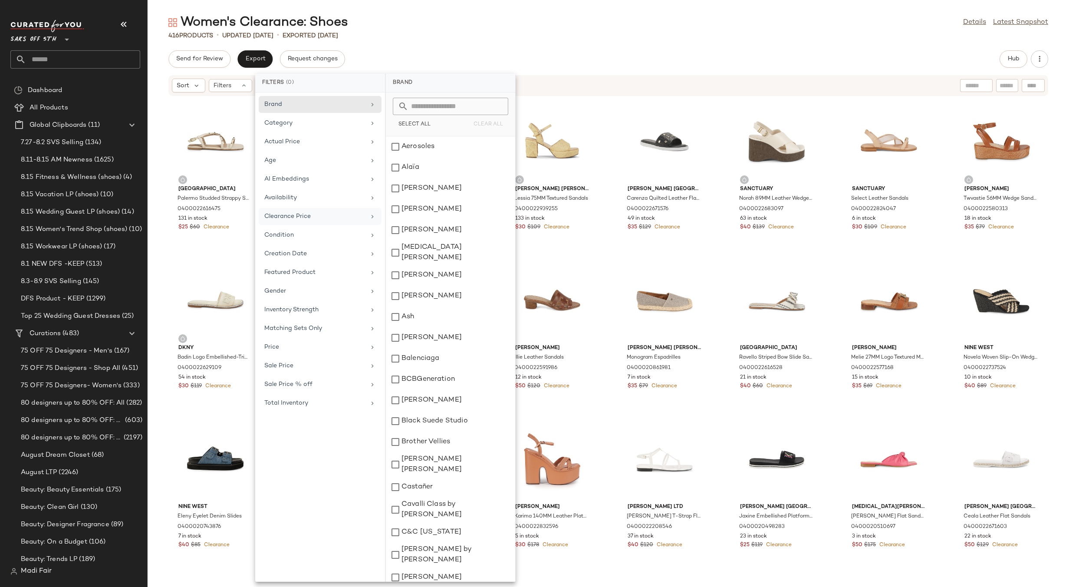
click at [345, 220] on div "Clearance Price" at bounding box center [314, 216] width 101 height 9
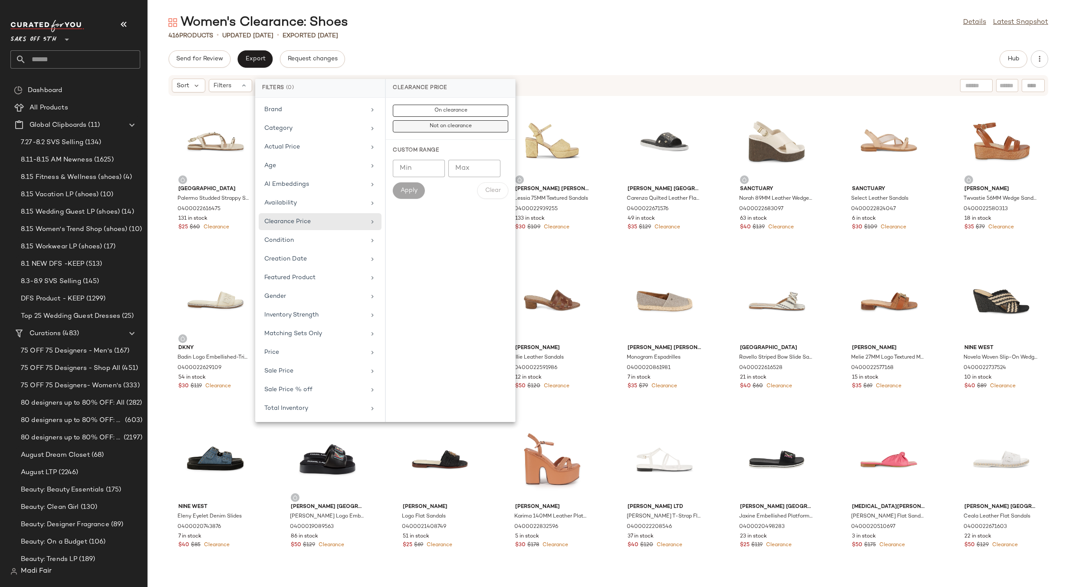
click at [437, 129] on span "Not on clearance" at bounding box center [450, 126] width 43 height 6
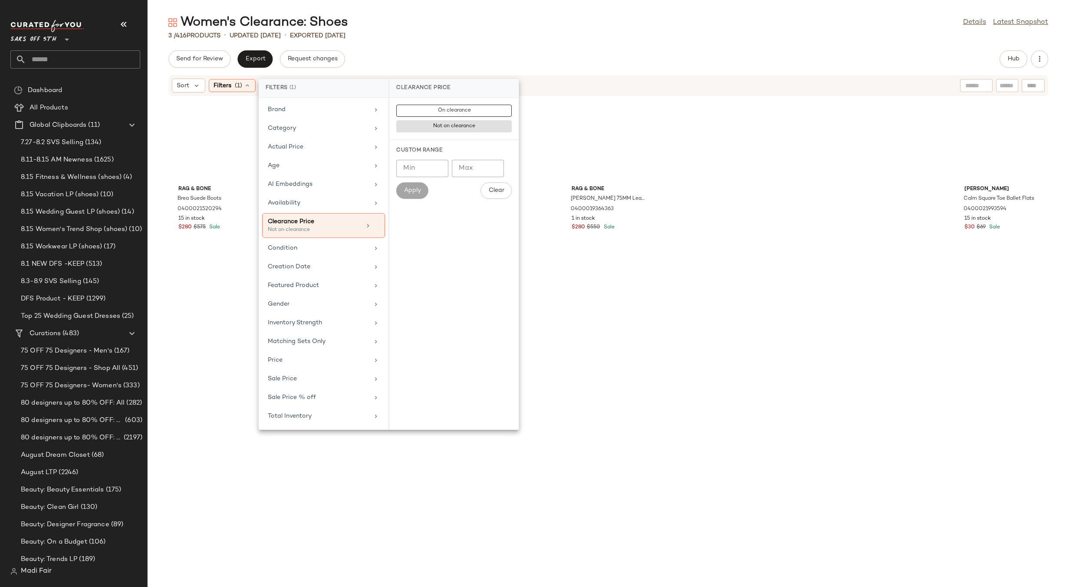
click at [450, 56] on div "Send for Review Export Request changes Hub" at bounding box center [608, 58] width 880 height 17
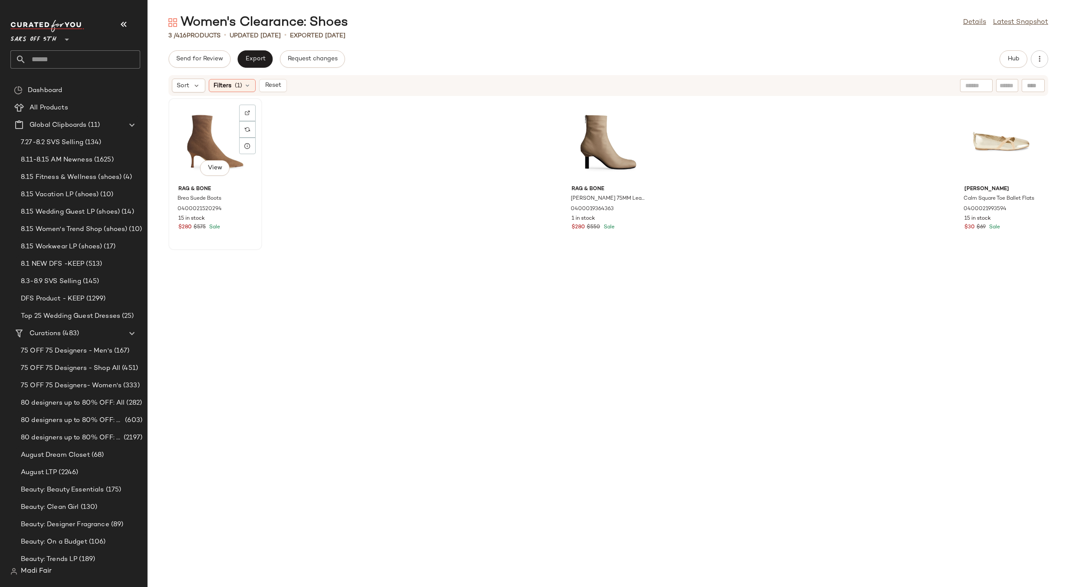
click at [210, 148] on div "View" at bounding box center [215, 141] width 88 height 81
click at [986, 130] on div "View" at bounding box center [1001, 141] width 88 height 81
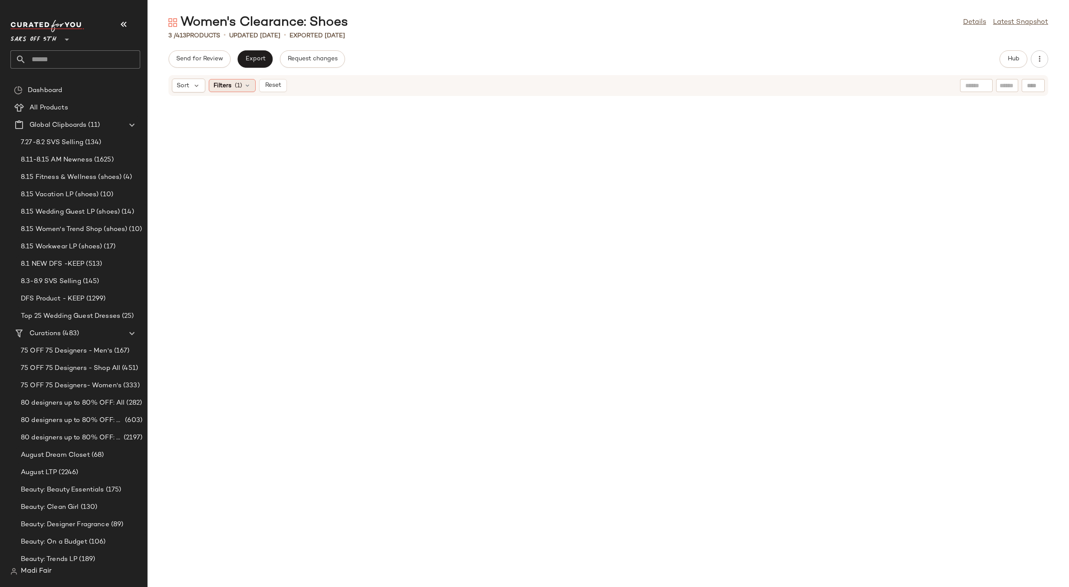
click at [225, 83] on span "Filters" at bounding box center [223, 85] width 18 height 9
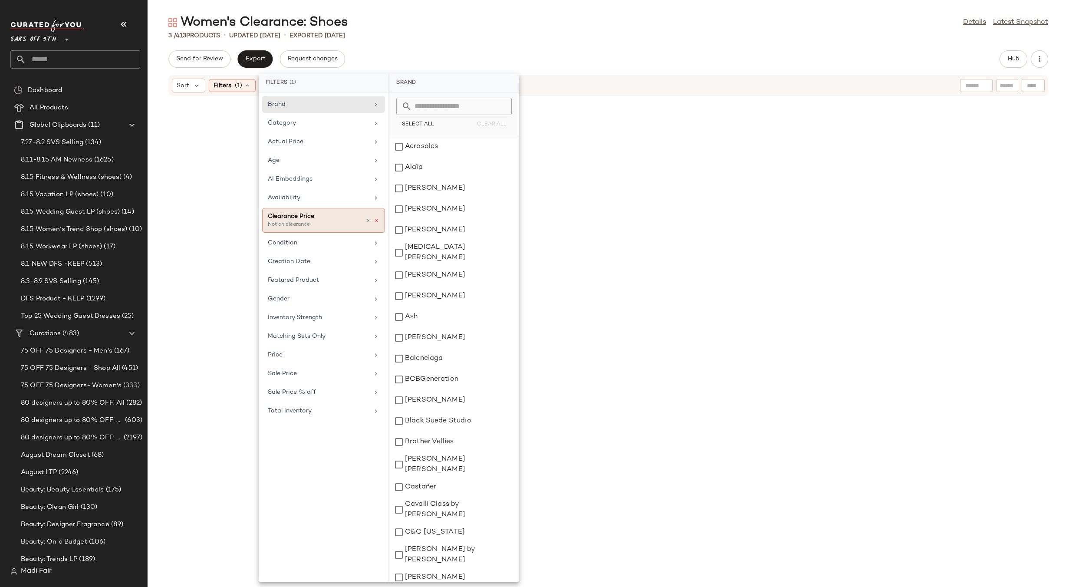
click at [377, 218] on icon at bounding box center [376, 220] width 6 height 6
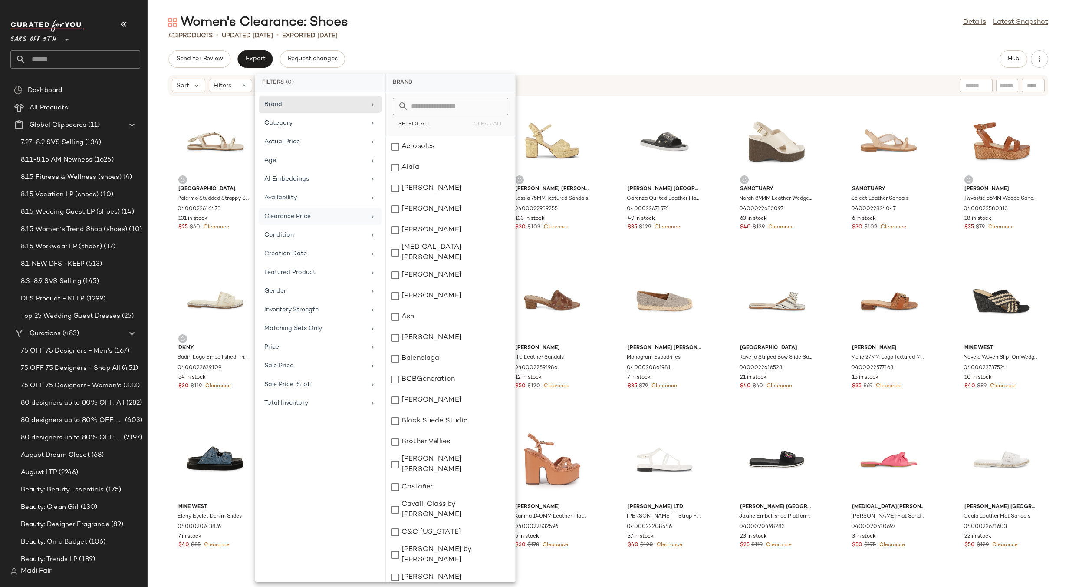
click at [401, 57] on div "Send for Review Export Request changes Hub" at bounding box center [608, 58] width 880 height 17
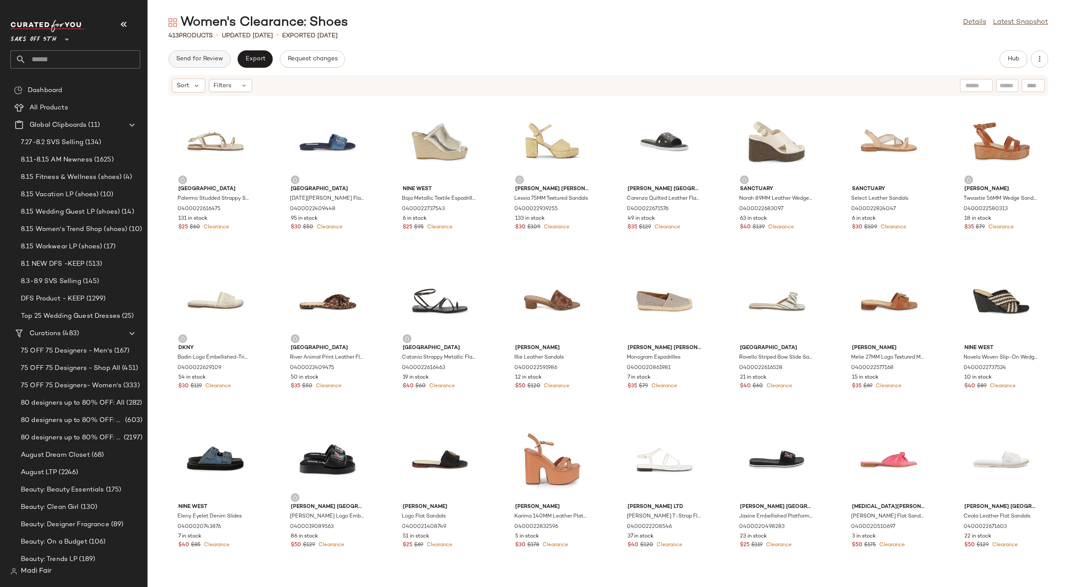
click at [200, 57] on span "Send for Review" at bounding box center [199, 59] width 47 height 7
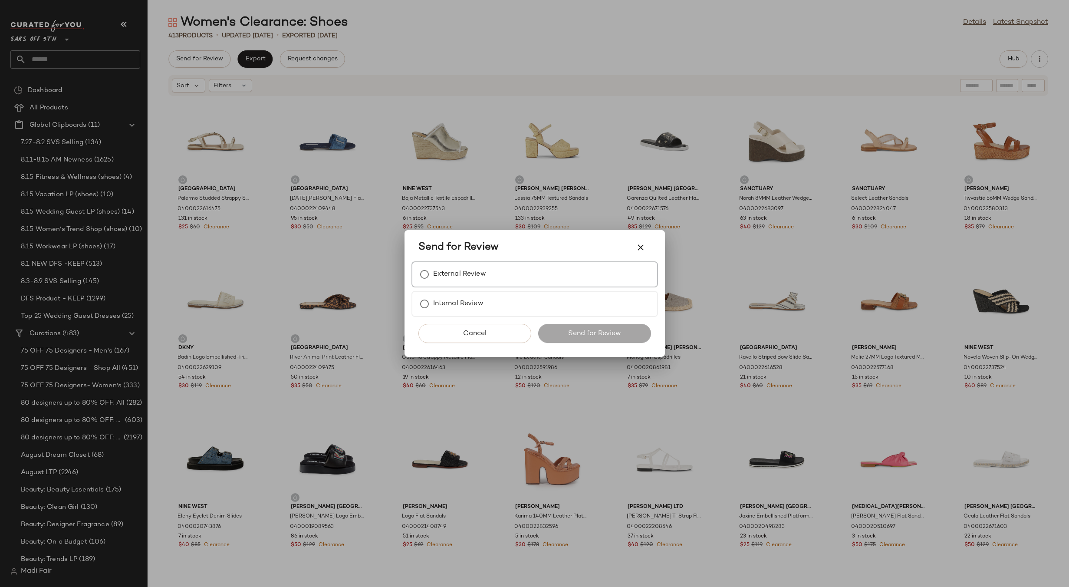
click at [483, 266] on label "External Review" at bounding box center [459, 274] width 53 height 17
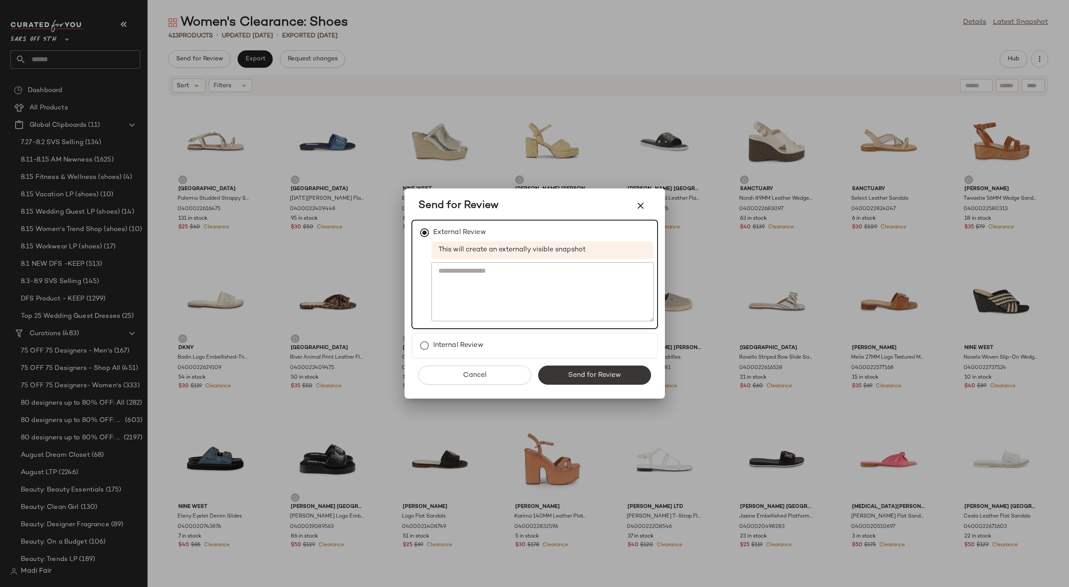
click at [590, 371] on span "Send for Review" at bounding box center [594, 375] width 53 height 8
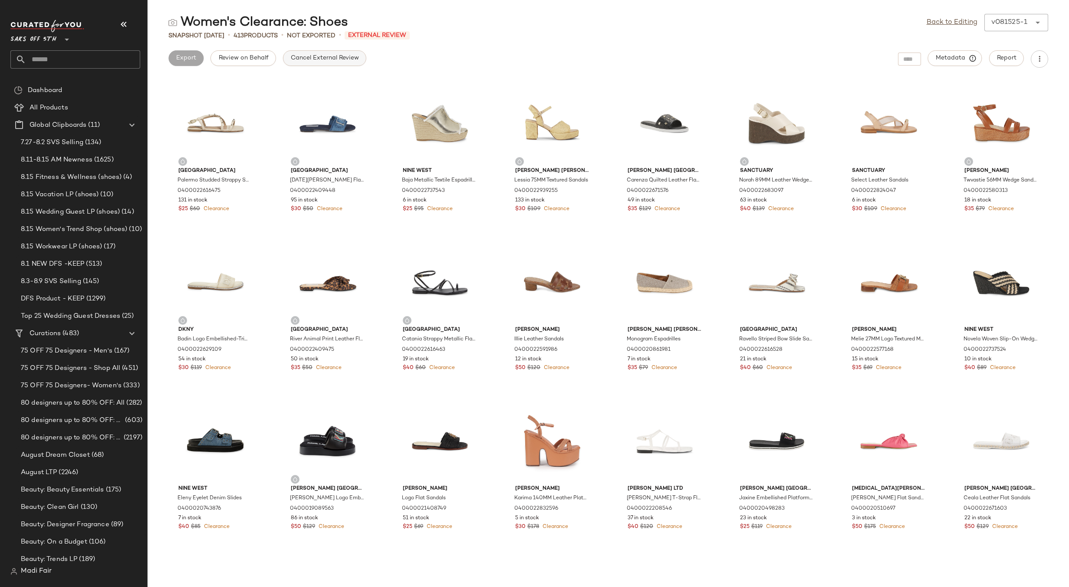
click at [309, 60] on span "Cancel External Review" at bounding box center [324, 58] width 69 height 7
click at [968, 19] on link "Back to Editing" at bounding box center [952, 22] width 51 height 10
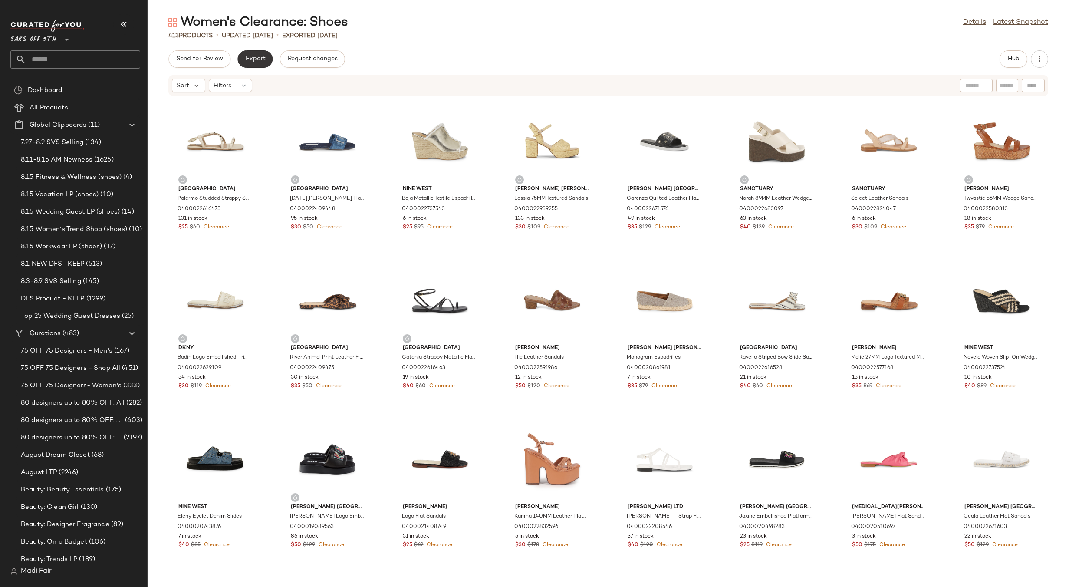
click at [255, 62] on span "Export" at bounding box center [255, 59] width 20 height 7
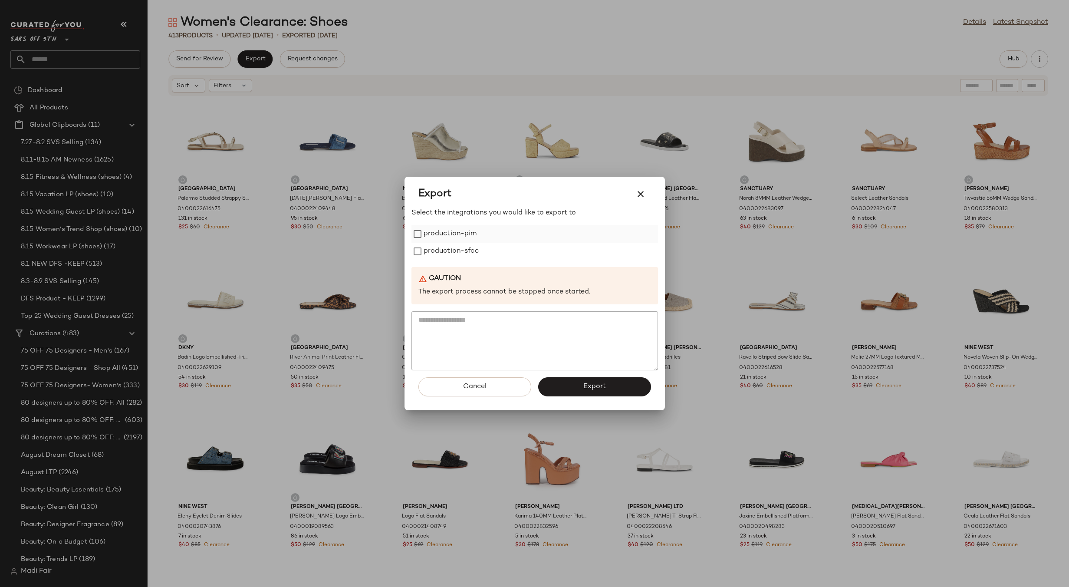
click at [471, 237] on label "production-pim" at bounding box center [450, 233] width 53 height 17
click at [473, 252] on label "production-sfcc" at bounding box center [451, 251] width 55 height 17
click at [592, 386] on span "Export" at bounding box center [594, 386] width 23 height 8
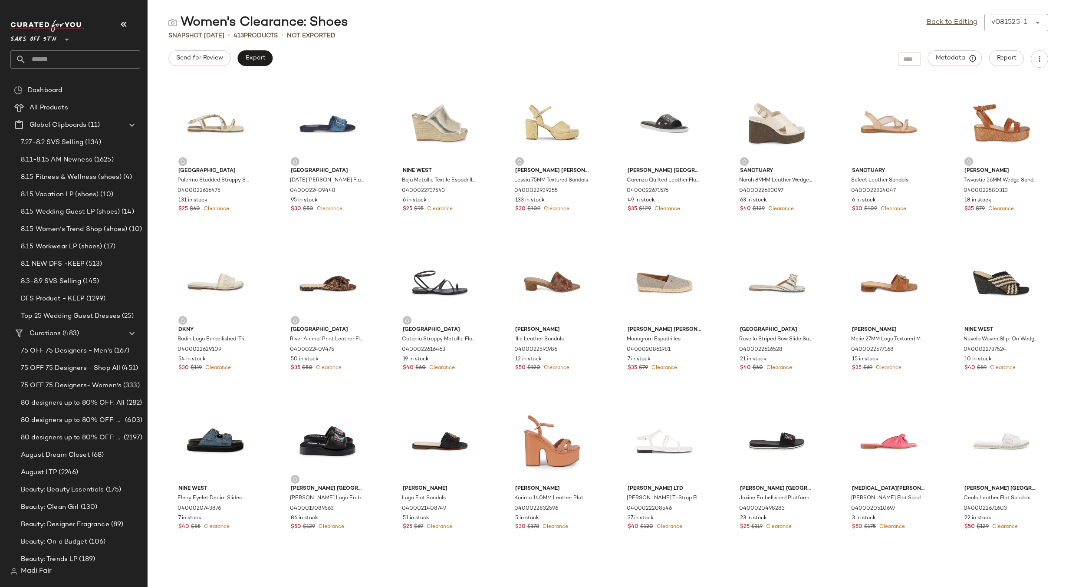
click at [55, 64] on input "text" at bounding box center [83, 59] width 114 height 18
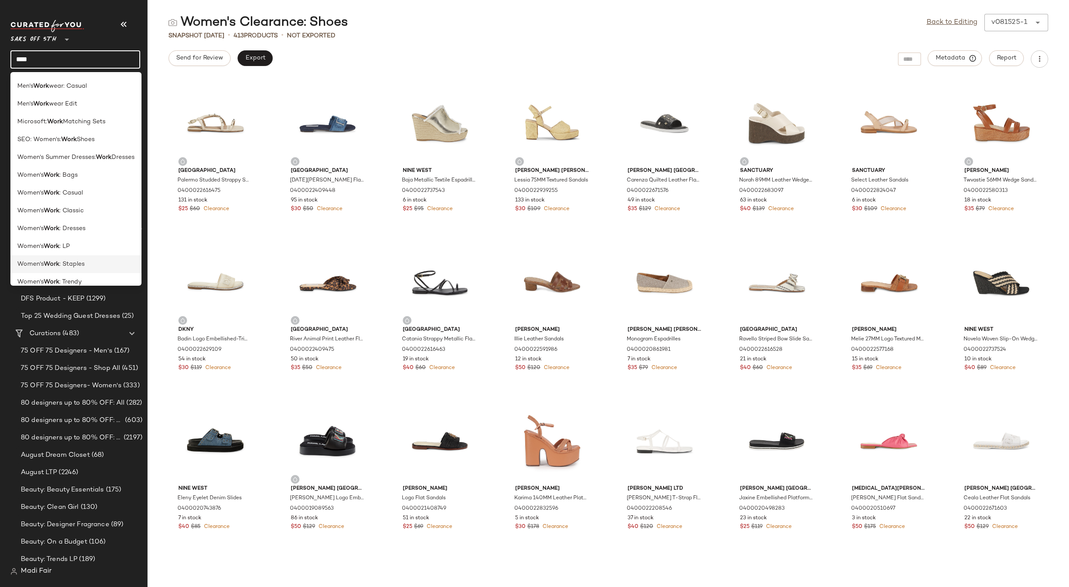
scroll to position [25, 0]
type input "****"
click at [82, 238] on div "Women's Work : LP" at bounding box center [75, 237] width 117 height 9
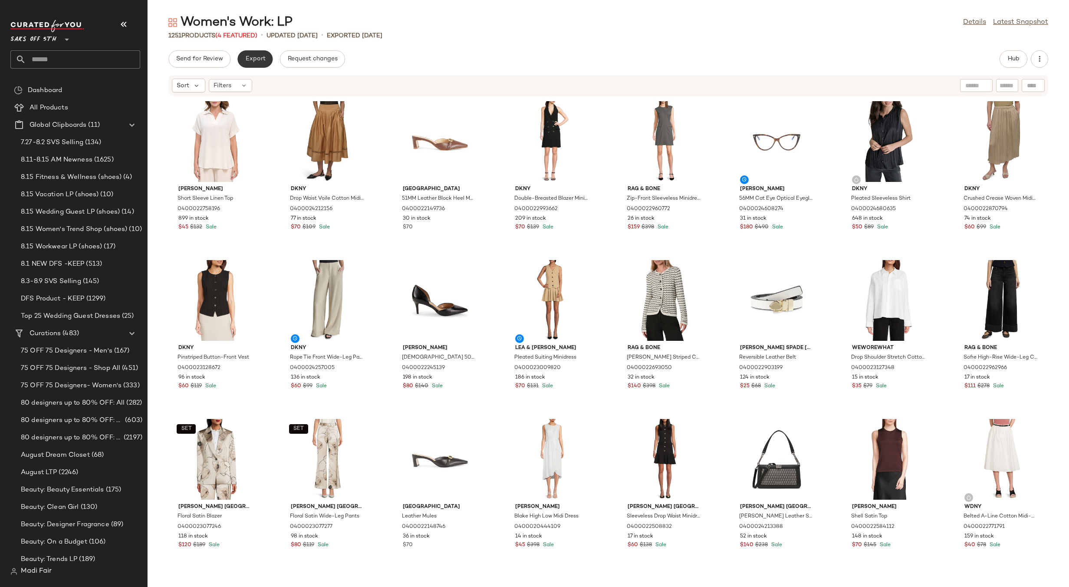
click at [251, 59] on span "Export" at bounding box center [255, 59] width 20 height 7
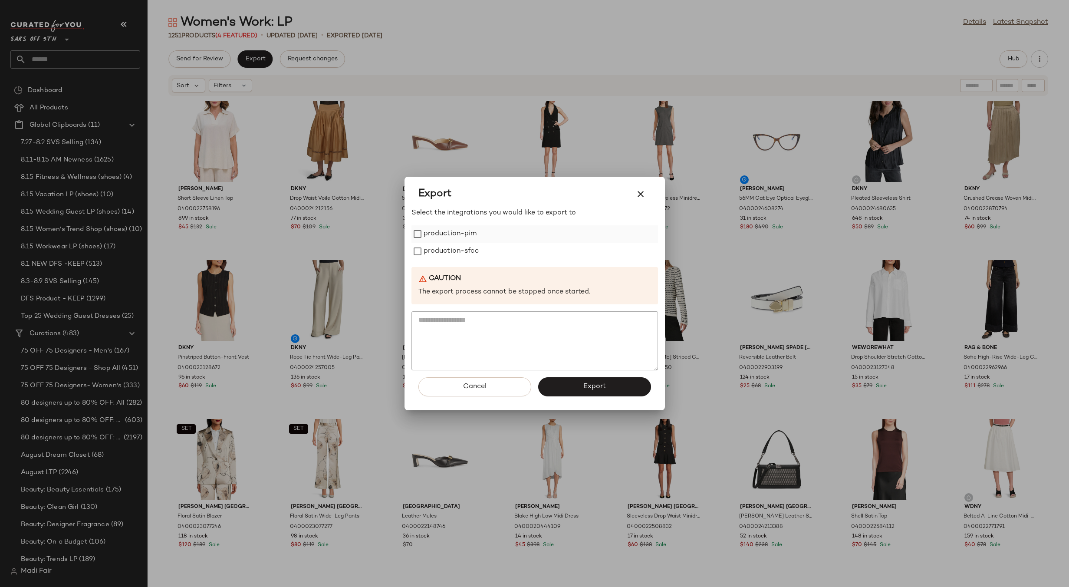
click at [463, 235] on label "production-pim" at bounding box center [450, 233] width 53 height 17
click at [463, 253] on label "production-sfcc" at bounding box center [451, 251] width 55 height 17
click at [577, 385] on button "Export" at bounding box center [594, 386] width 113 height 19
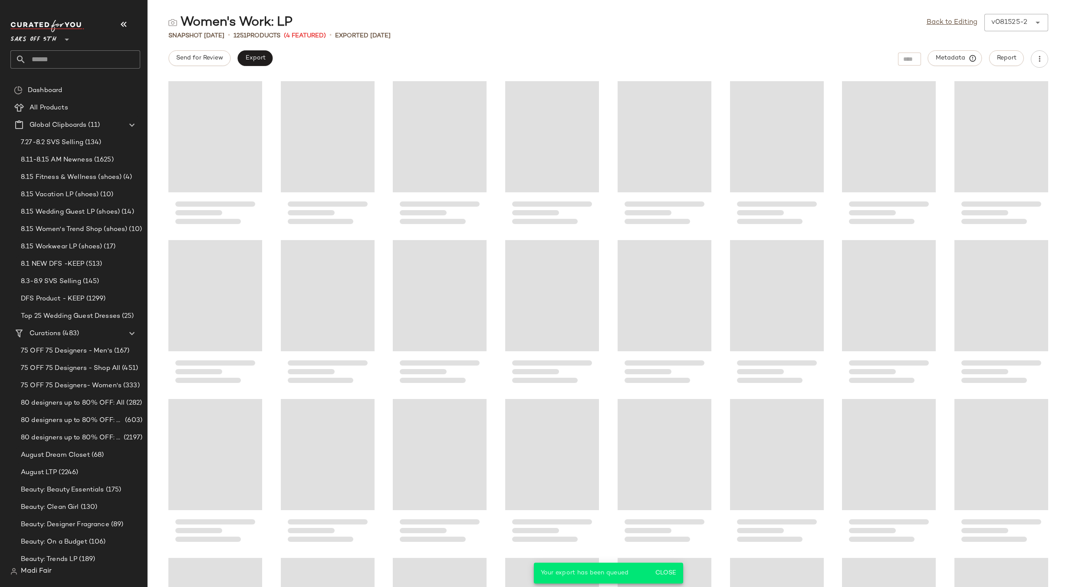
click at [55, 51] on input "text" at bounding box center [83, 59] width 114 height 18
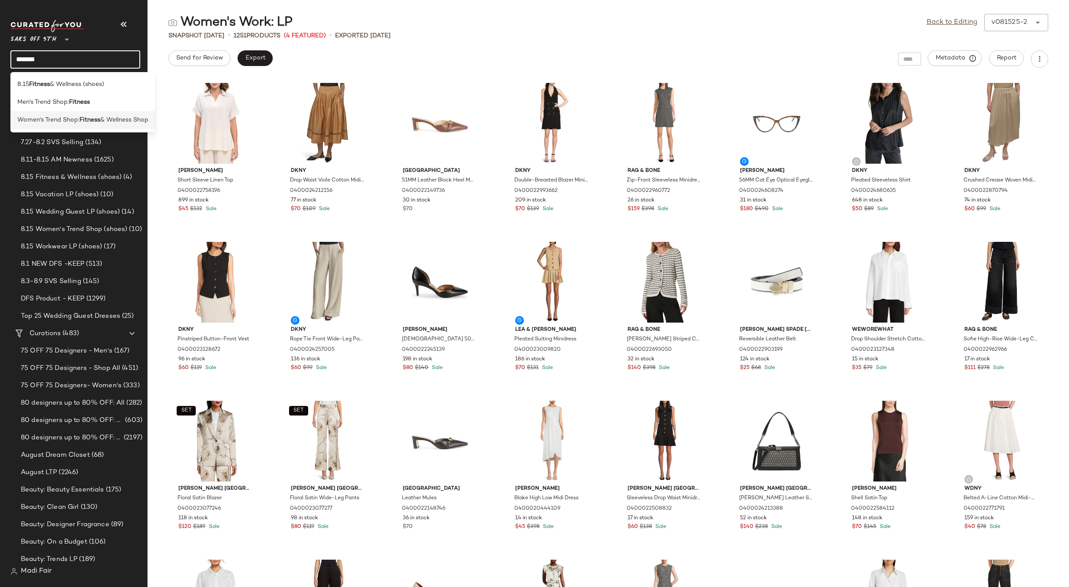
type input "*******"
click at [81, 118] on b "Fitness" at bounding box center [89, 119] width 21 height 9
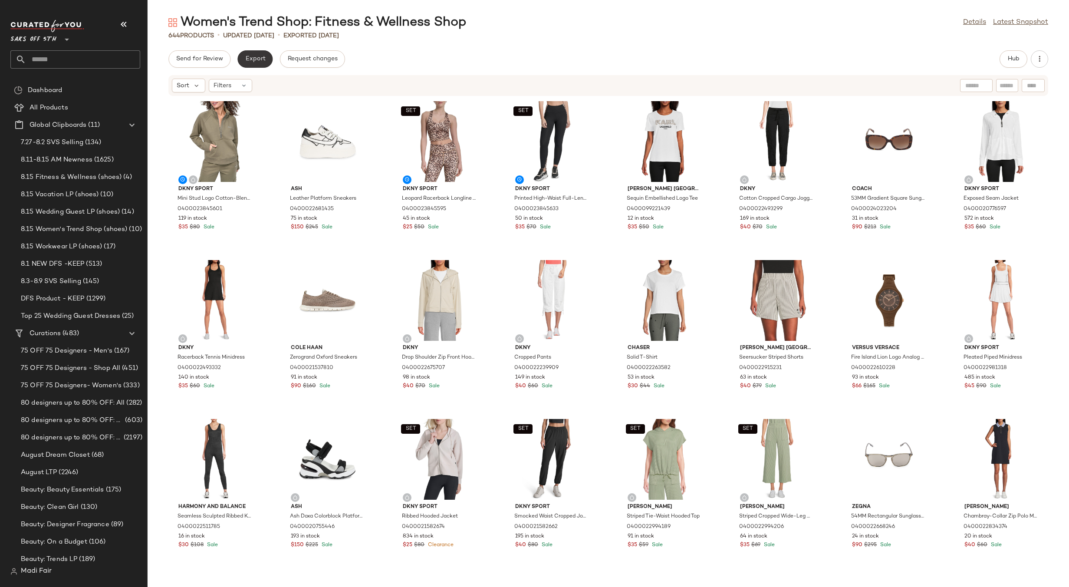
click at [260, 56] on span "Export" at bounding box center [255, 59] width 20 height 7
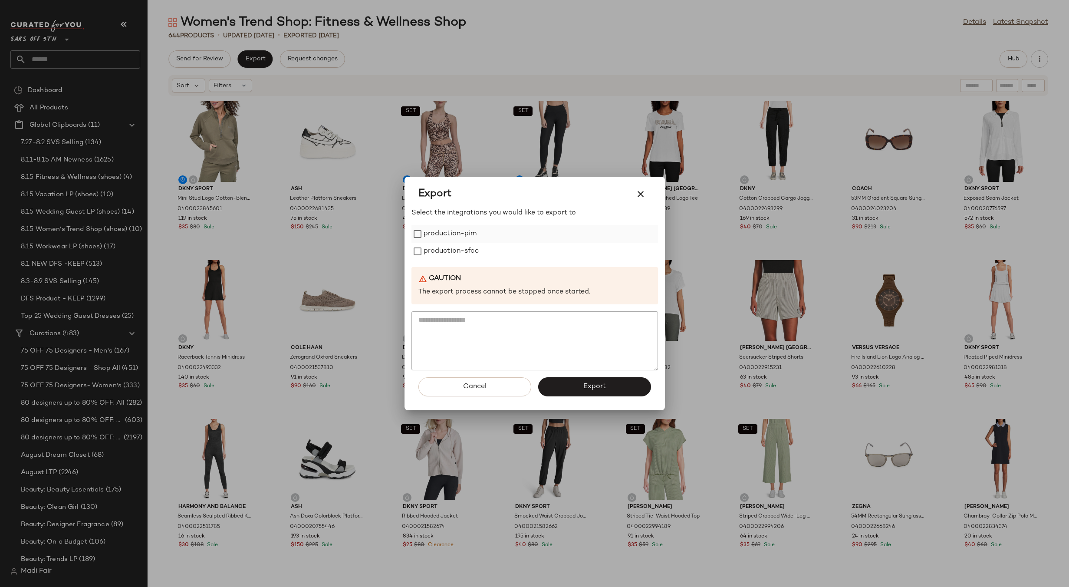
click at [464, 236] on label "production-pim" at bounding box center [450, 233] width 53 height 17
click at [466, 252] on label "production-sfcc" at bounding box center [451, 251] width 55 height 17
click at [595, 396] on button "Export" at bounding box center [594, 386] width 113 height 19
